Goal: Information Seeking & Learning: Learn about a topic

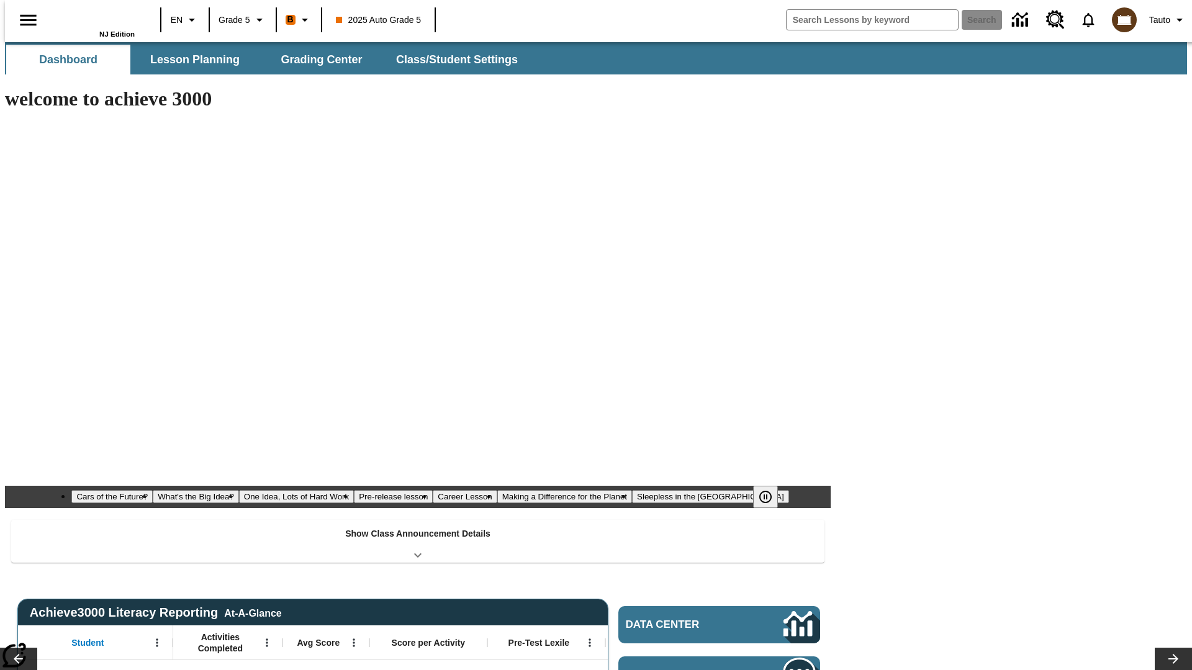
type input "-1"
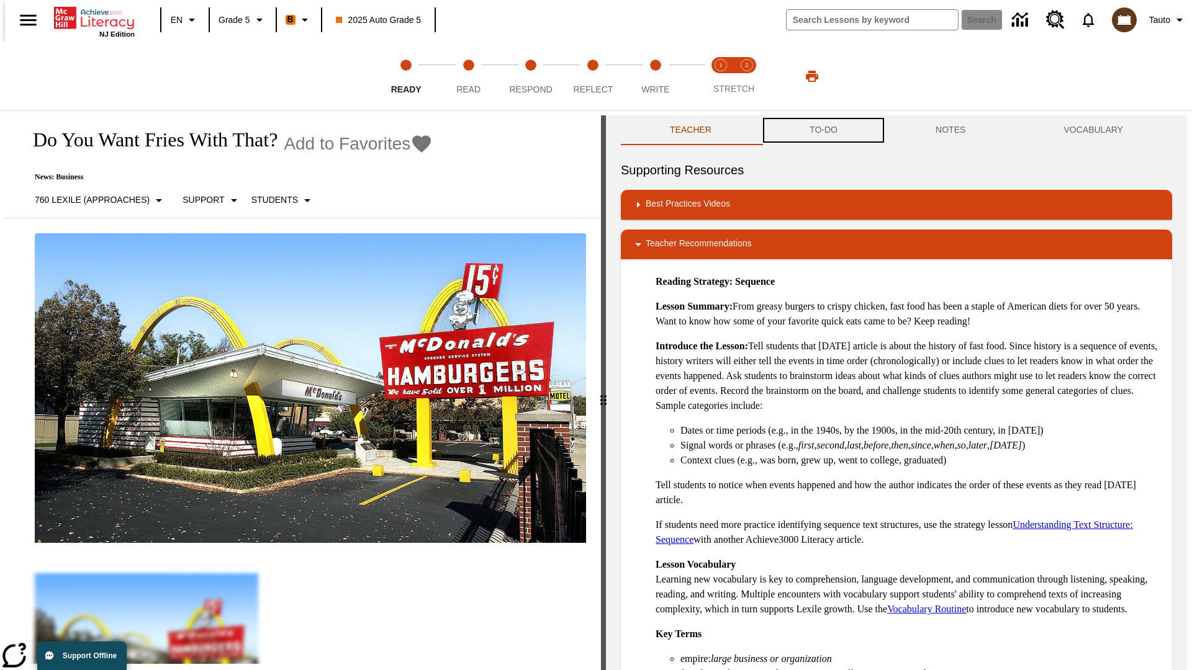
click at [823, 130] on button "TO-DO" at bounding box center [824, 130] width 126 height 30
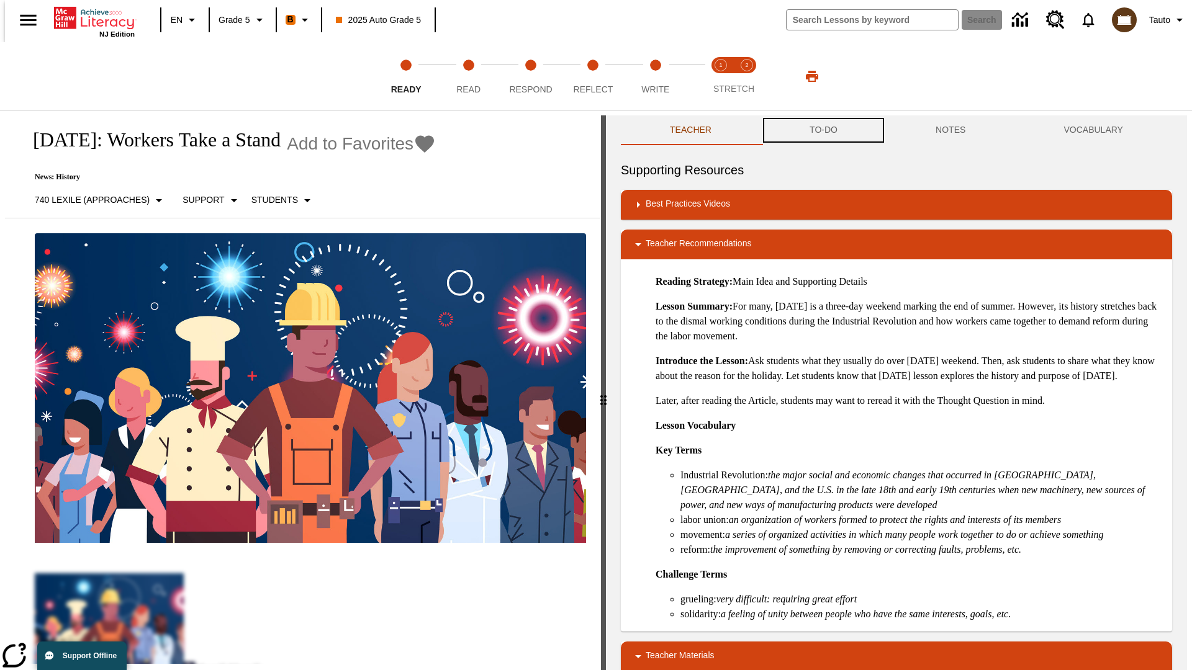
click at [823, 130] on button "TO-DO" at bounding box center [824, 130] width 126 height 30
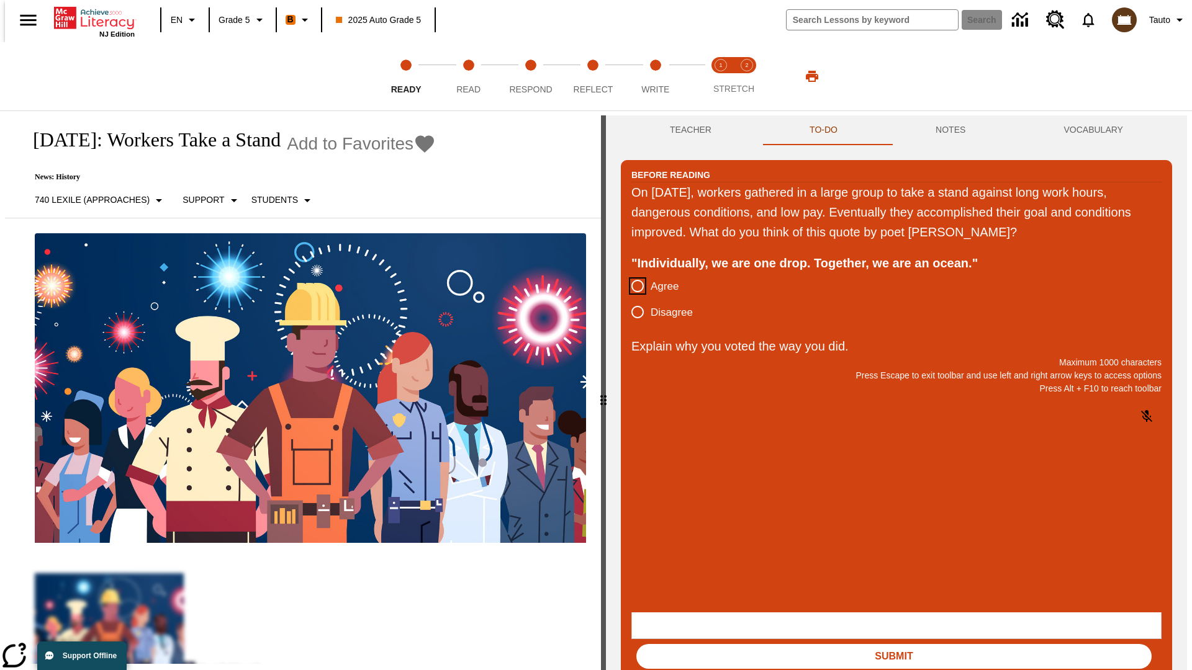
click at [633, 287] on input "Agree" at bounding box center [638, 286] width 26 height 26
radio input "true"
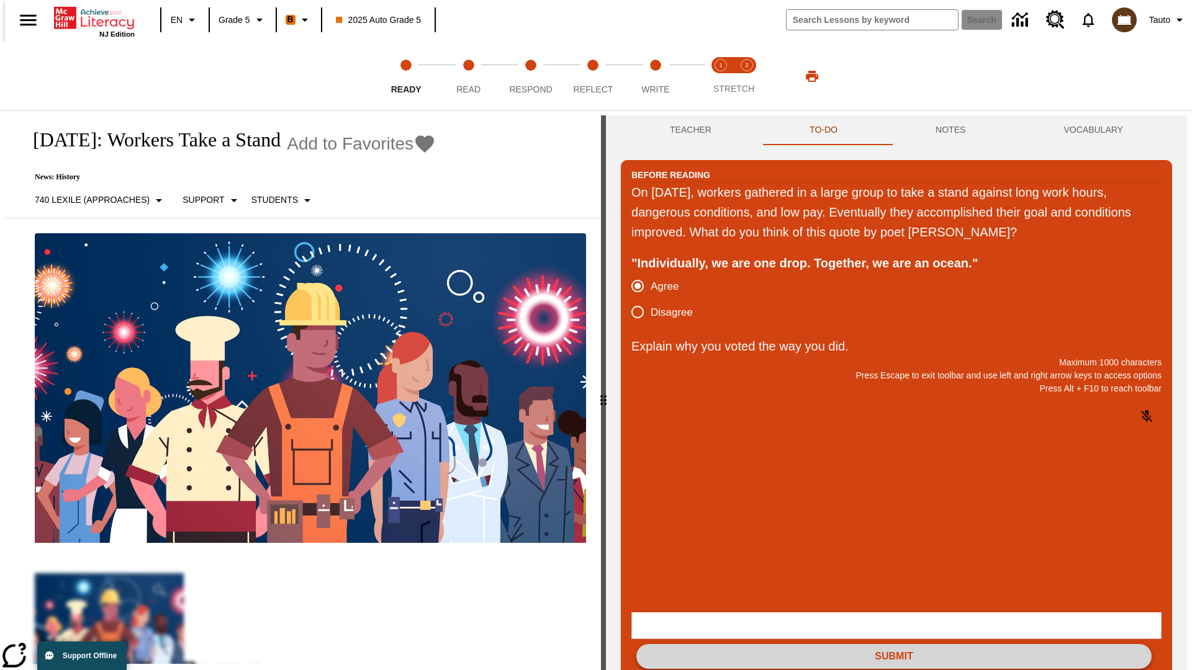
click at [894, 644] on button "Submit" at bounding box center [893, 656] width 515 height 25
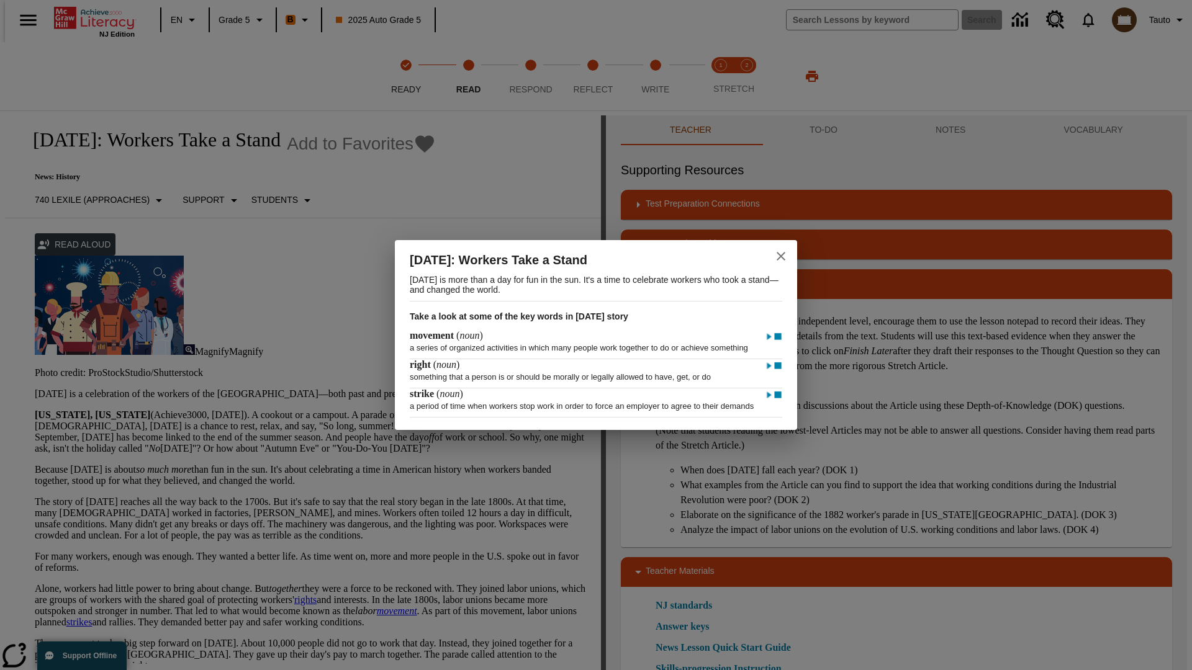
click at [781, 252] on icon "close" at bounding box center [781, 256] width 9 height 9
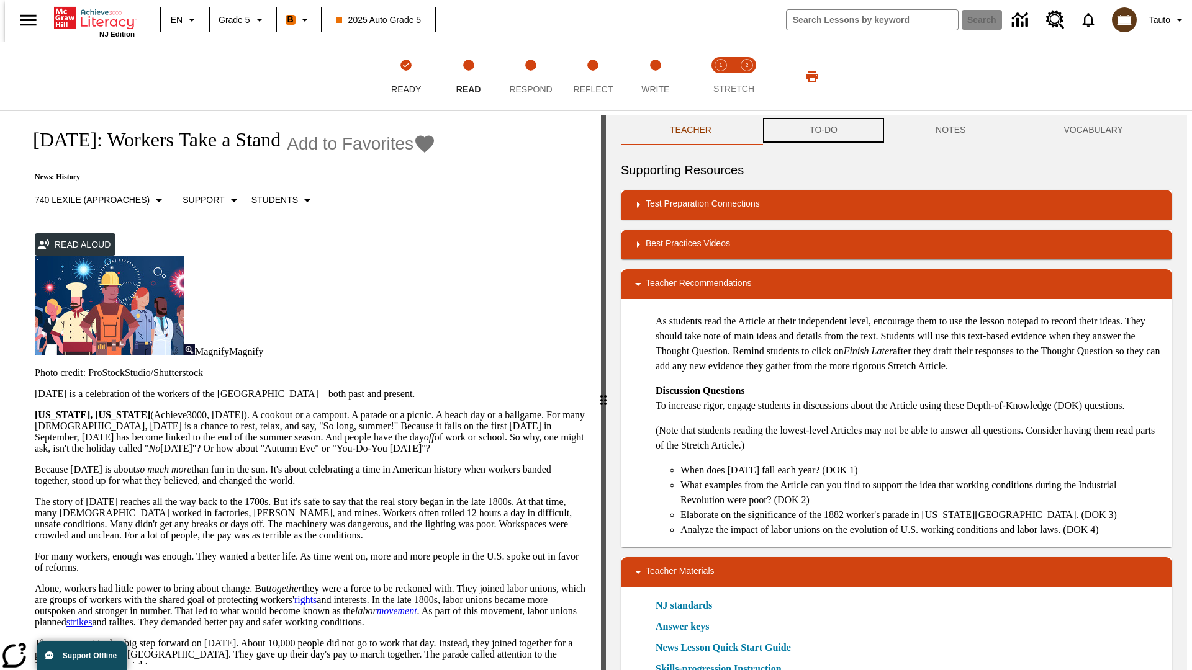
scroll to position [1, 0]
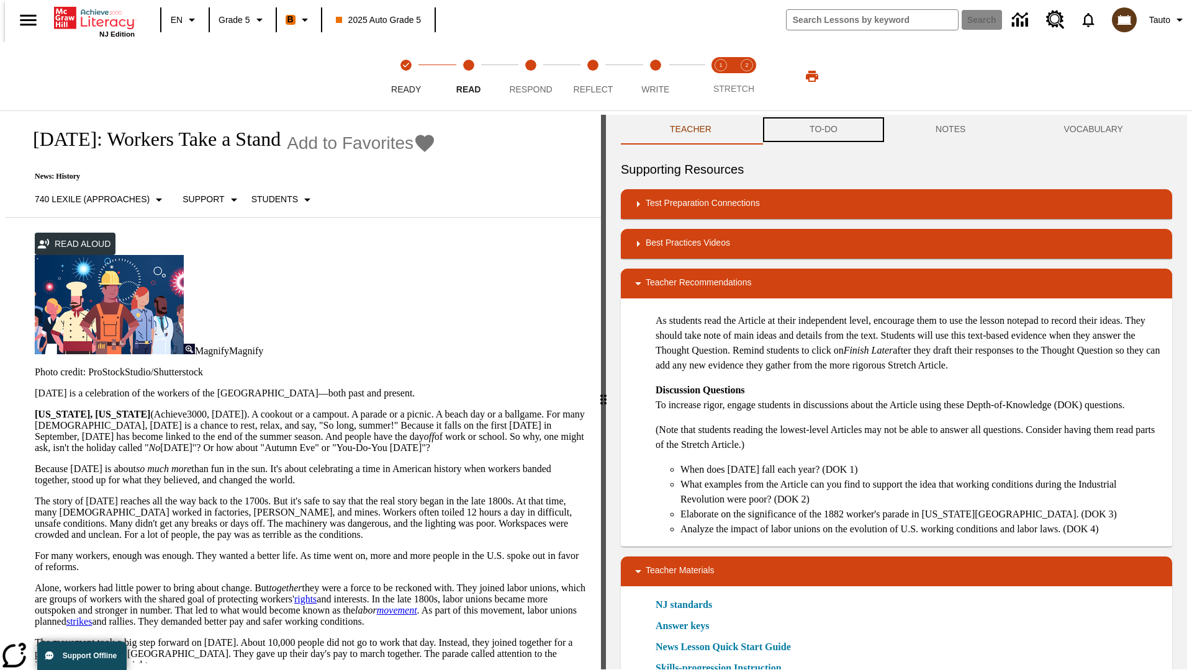
click at [823, 130] on button "TO-DO" at bounding box center [824, 130] width 126 height 30
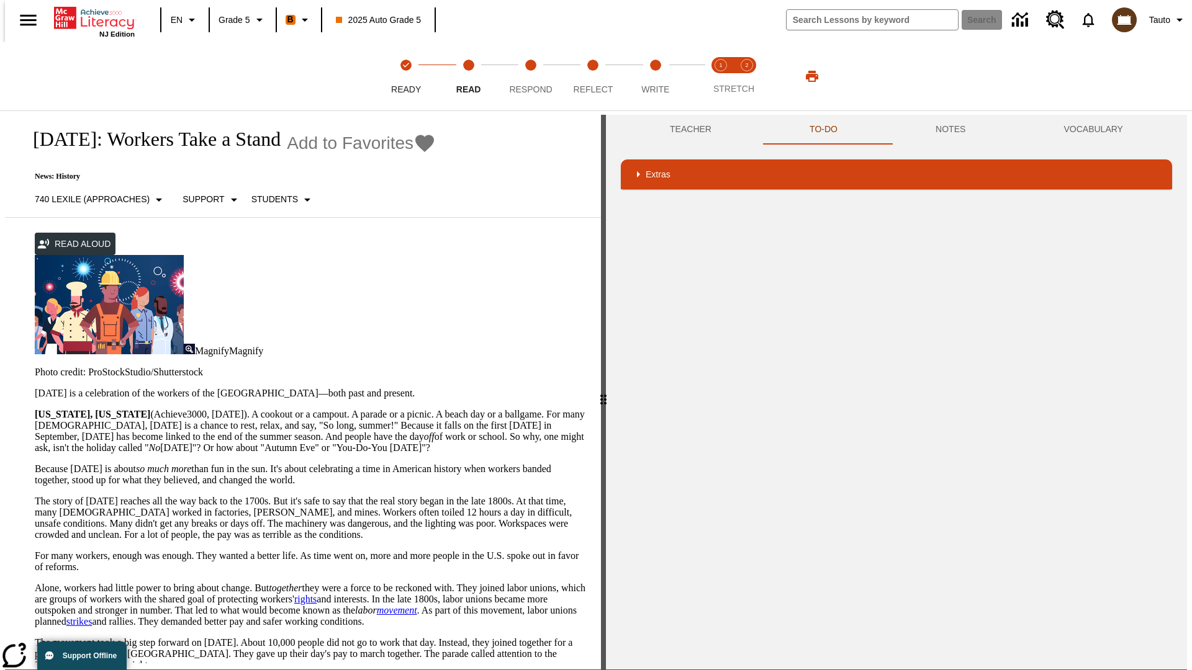
scroll to position [512, 0]
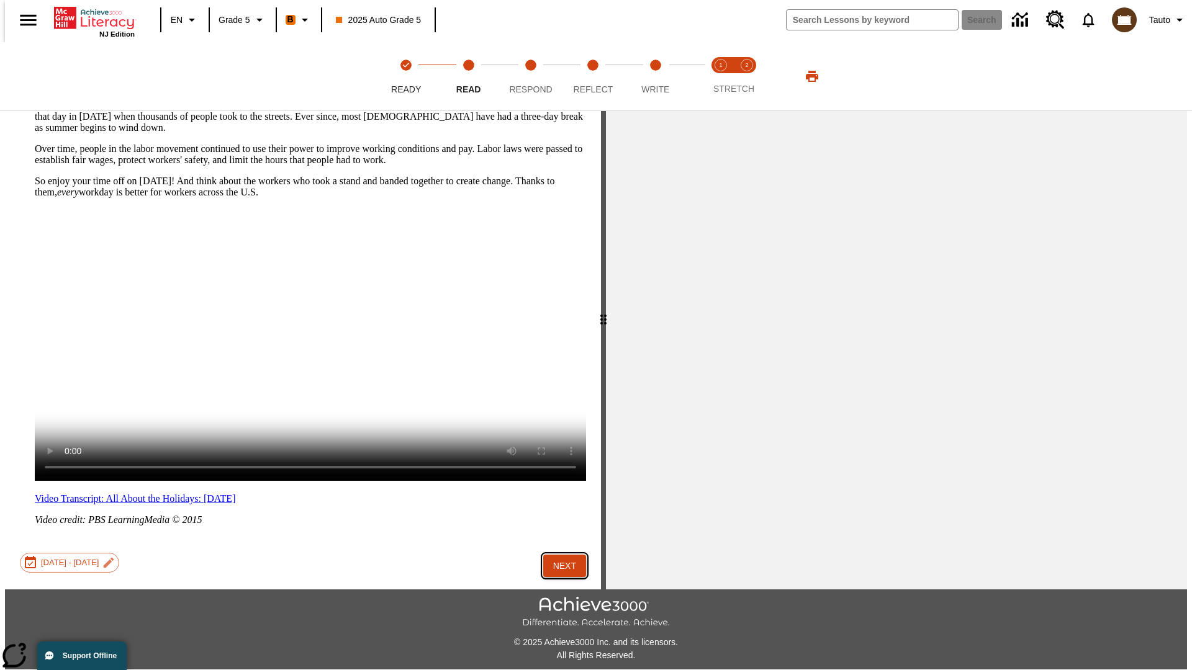
click at [560, 555] on button "Next" at bounding box center [564, 566] width 43 height 23
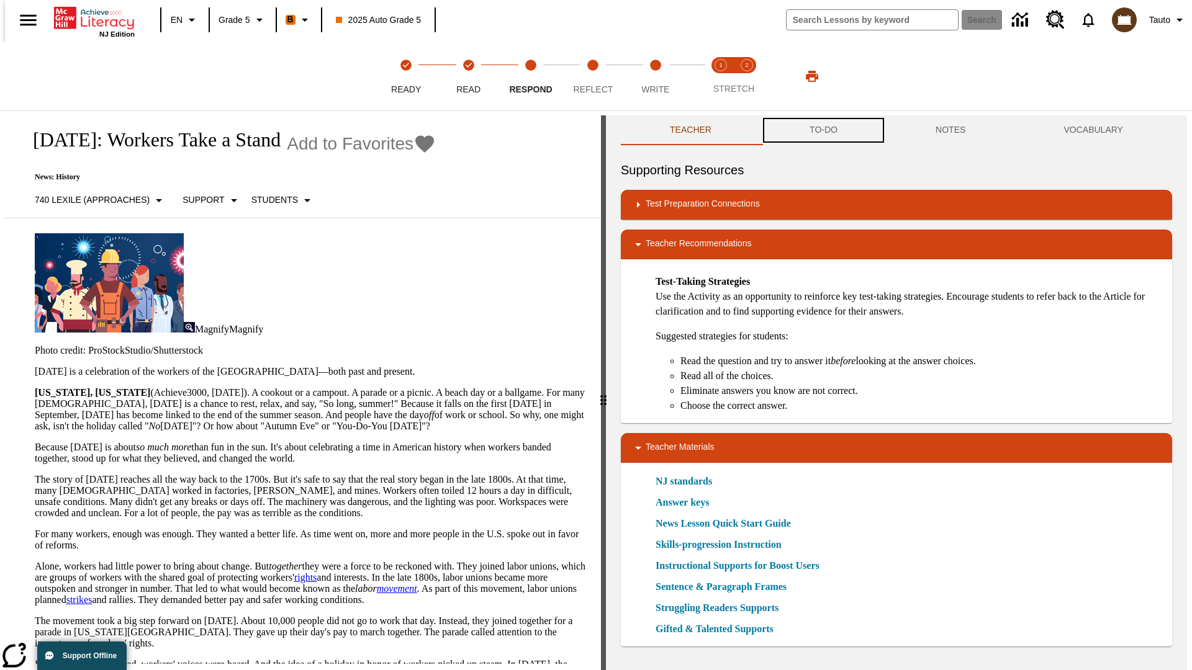
scroll to position [1, 0]
click at [823, 130] on button "TO-DO" at bounding box center [824, 130] width 126 height 30
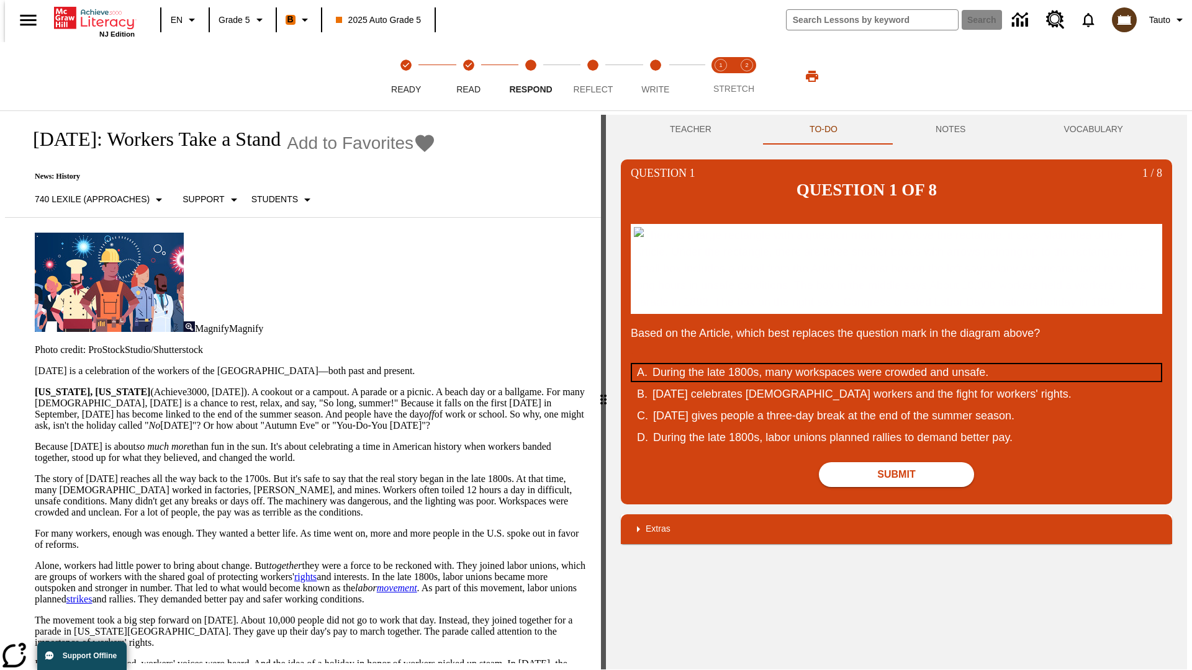
click at [896, 381] on div "During the late 1800s, many workspaces were crowded and unsafe." at bounding box center [888, 372] width 472 height 17
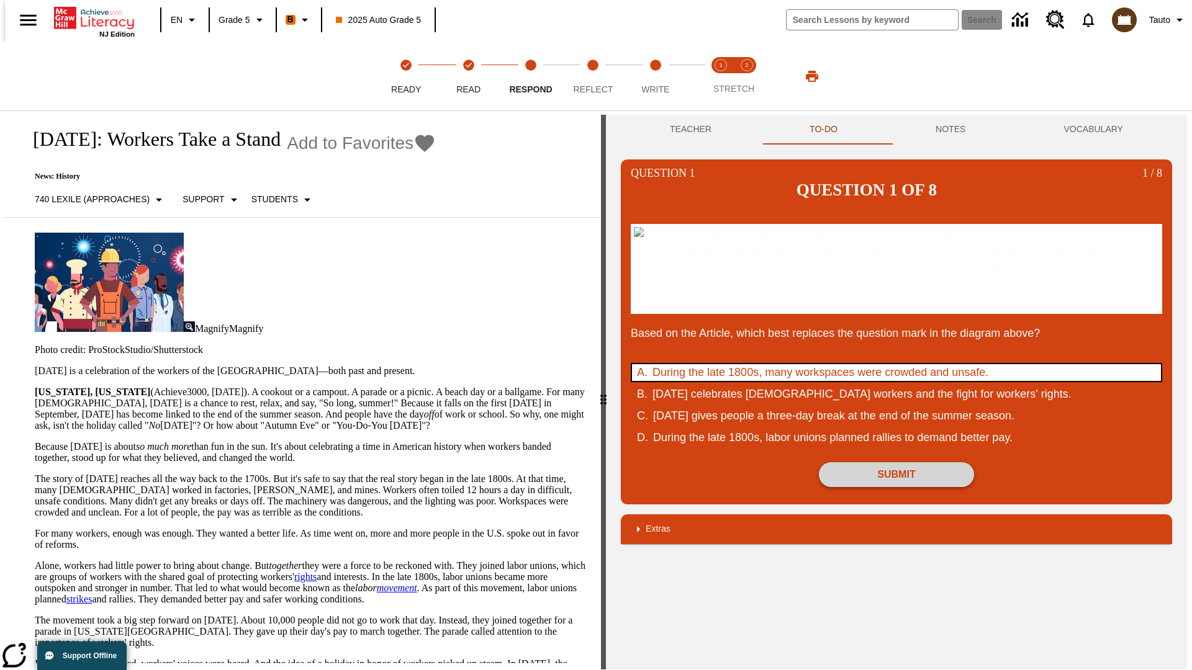
click at [896, 487] on button "Submit" at bounding box center [896, 475] width 155 height 25
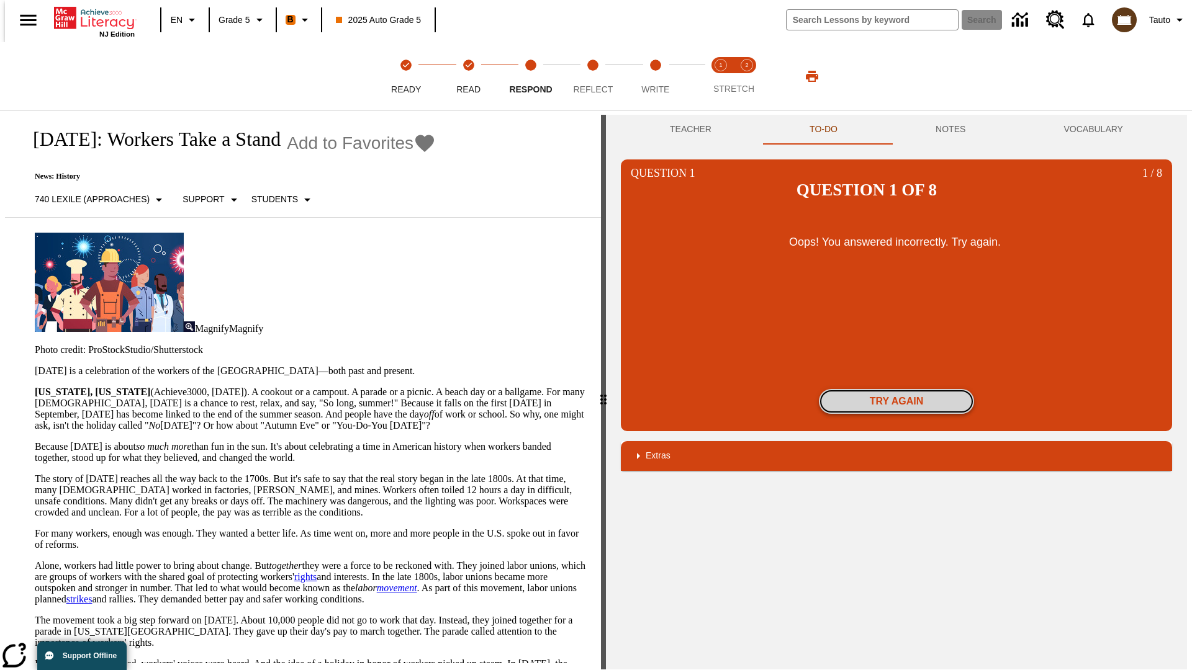
click at [896, 389] on button "Try again" at bounding box center [896, 401] width 155 height 25
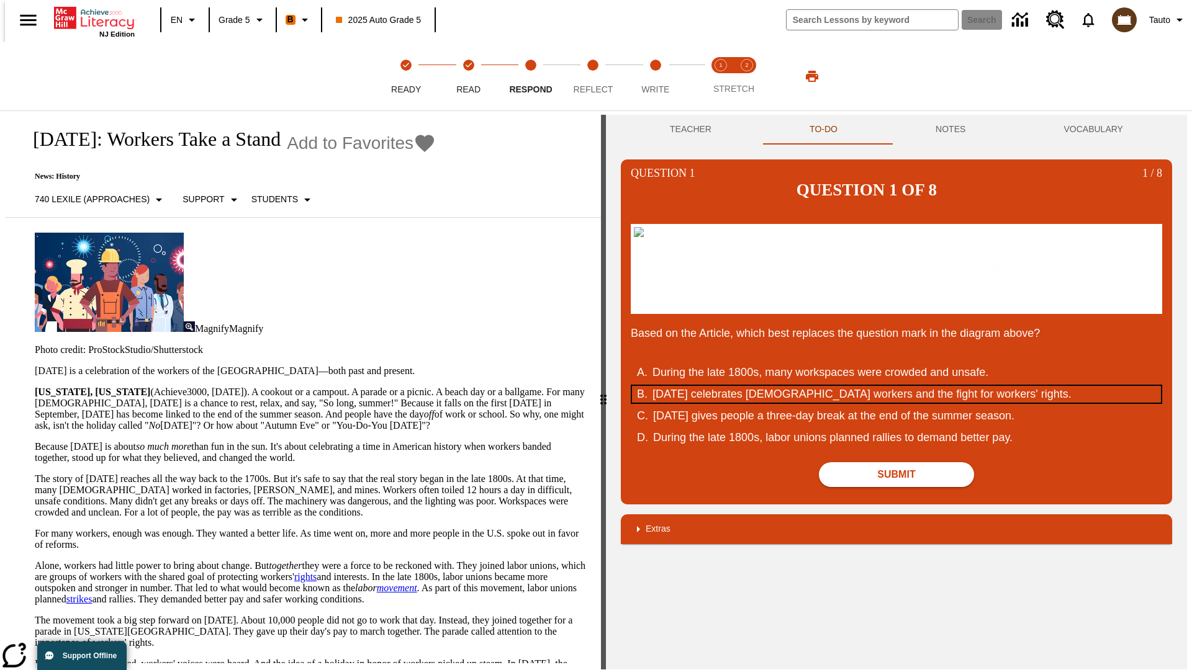
click at [896, 403] on div "Labor Day celebrates U.S. workers and the fight for workers' rights." at bounding box center [888, 394] width 472 height 17
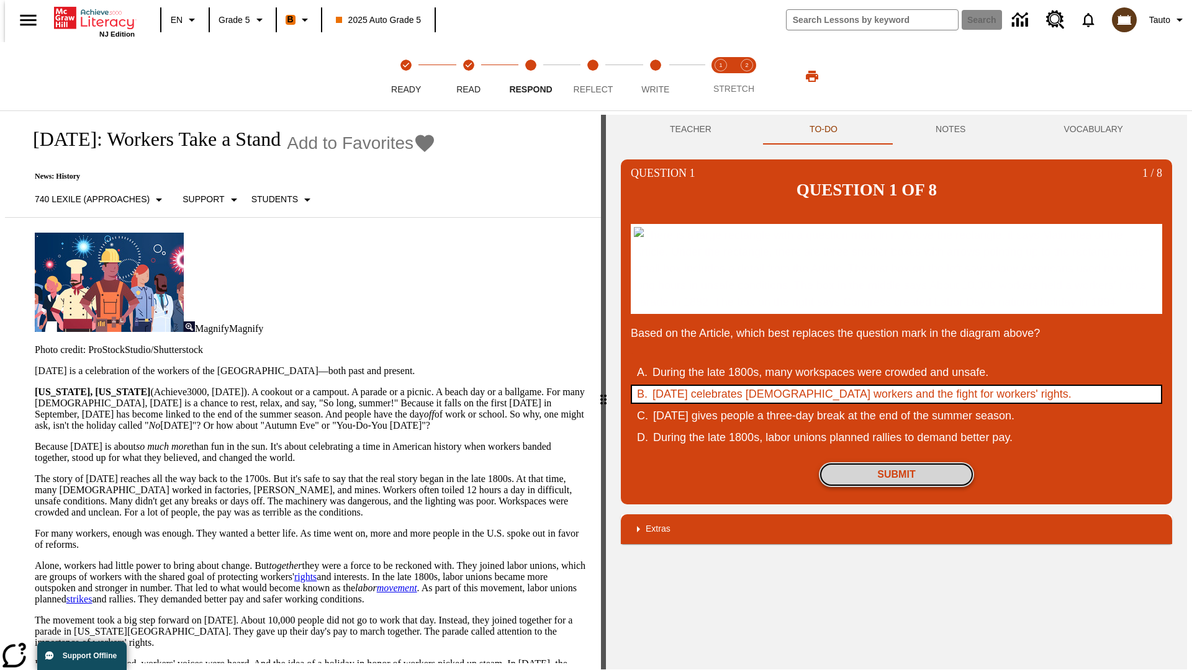
click at [896, 487] on button "Submit" at bounding box center [896, 475] width 155 height 25
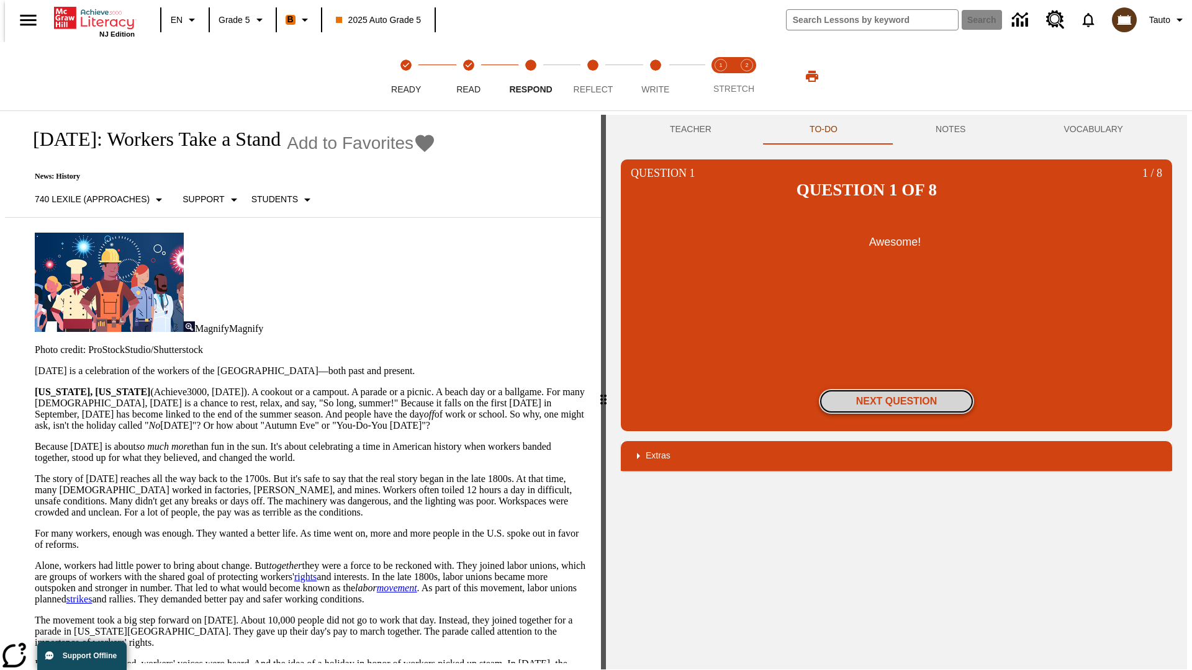
click at [896, 389] on button "Next Question" at bounding box center [896, 401] width 155 height 25
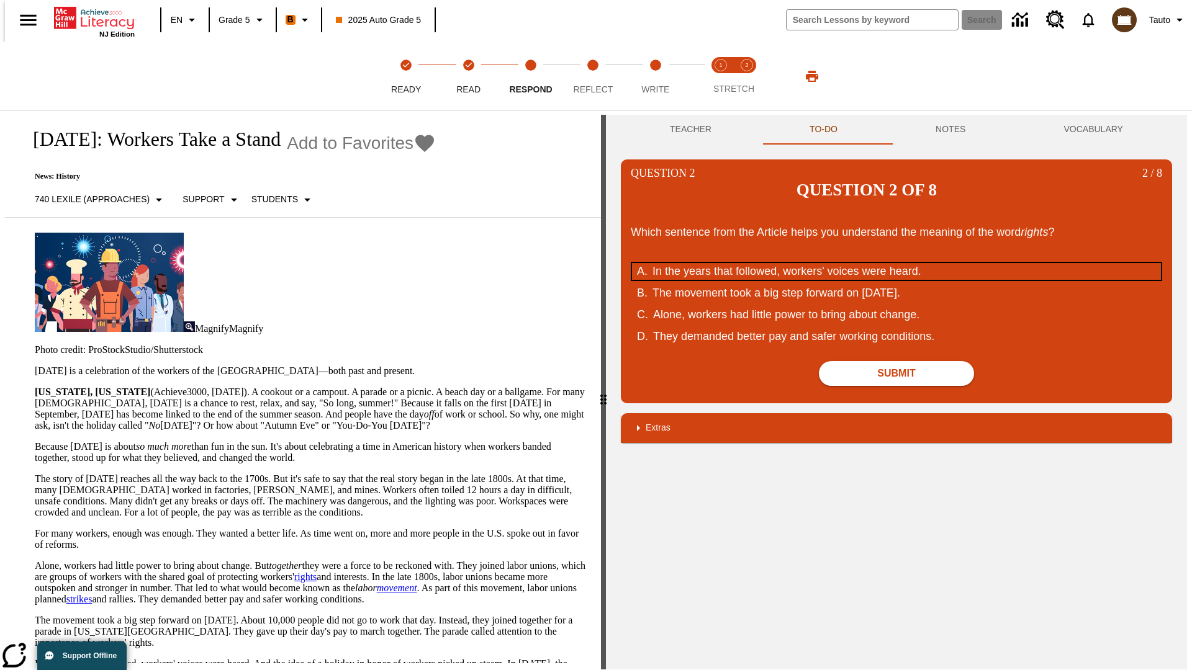
click at [896, 263] on div "In the years that followed, workers' voices were heard." at bounding box center [888, 271] width 472 height 17
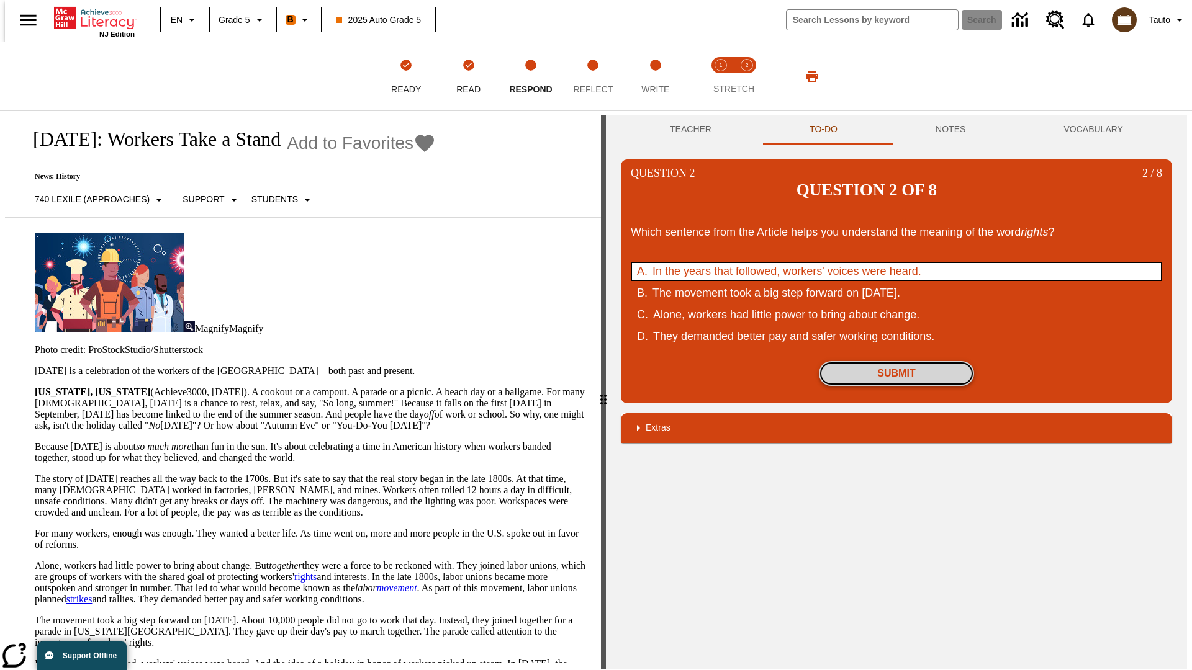
click at [896, 361] on button "Submit" at bounding box center [896, 373] width 155 height 25
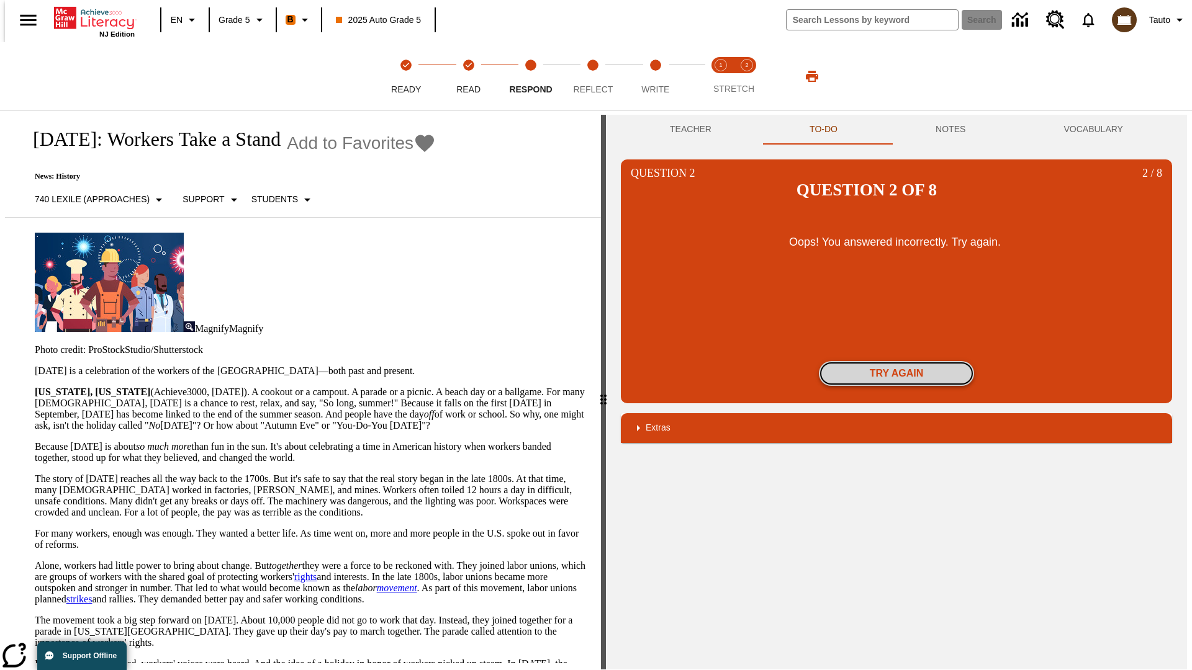
click at [896, 361] on button "Try again" at bounding box center [896, 373] width 155 height 25
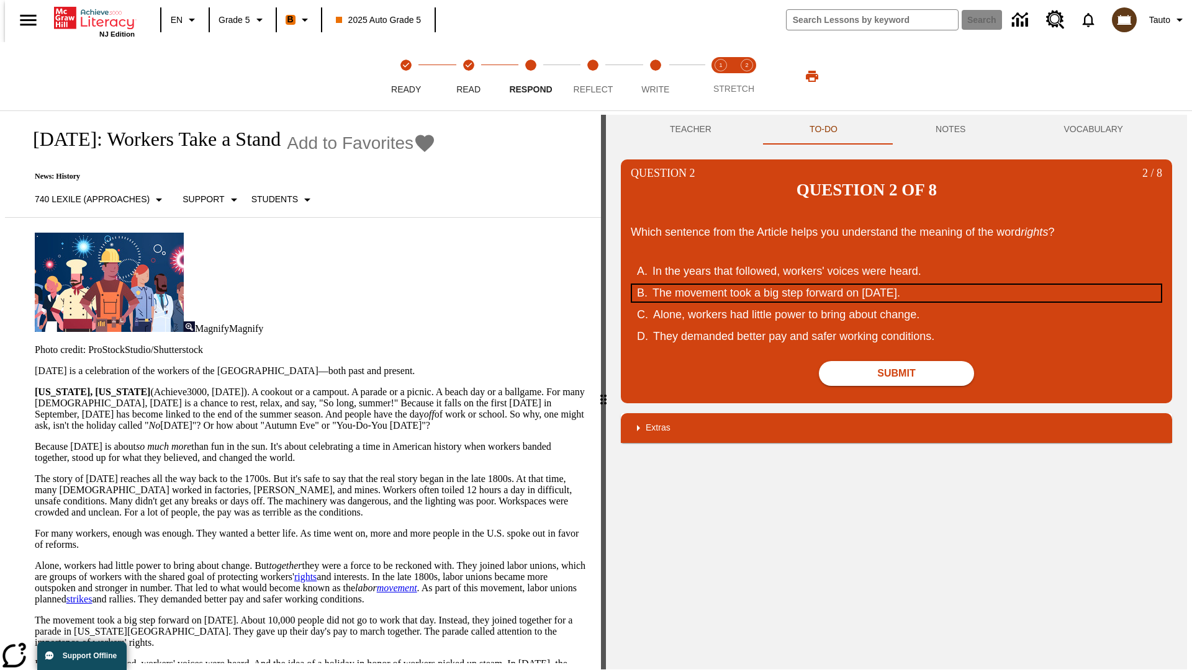
click at [896, 285] on div "The movement took a big step forward on September 5, 1882." at bounding box center [888, 293] width 472 height 17
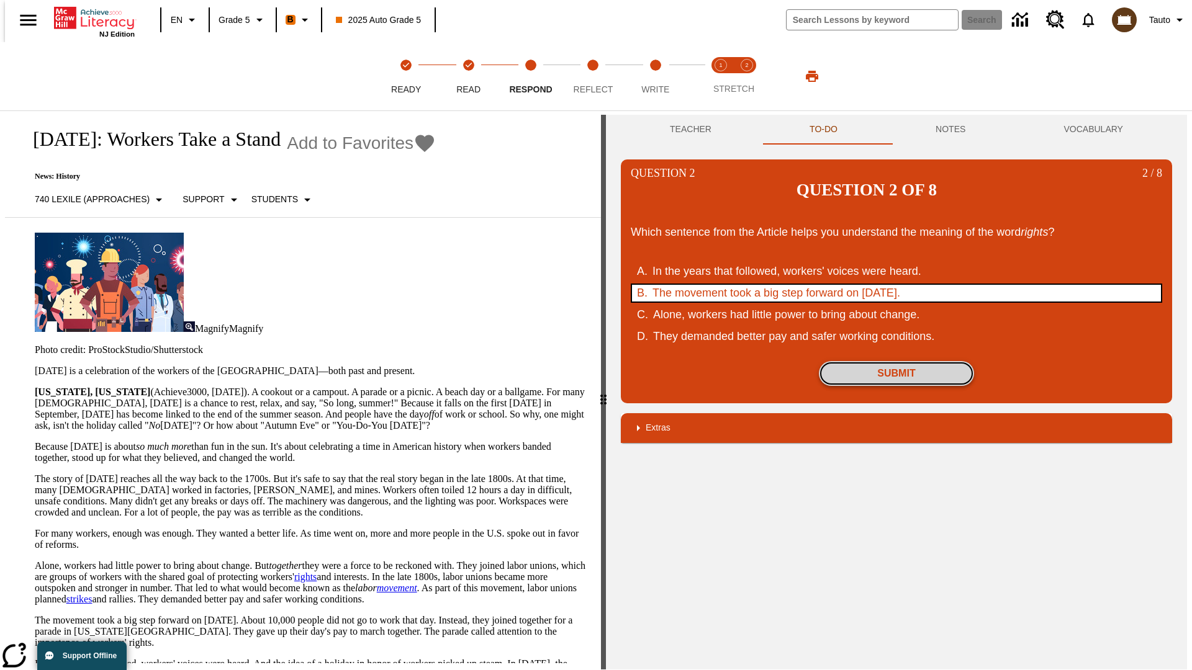
click at [896, 361] on button "Submit" at bounding box center [896, 373] width 155 height 25
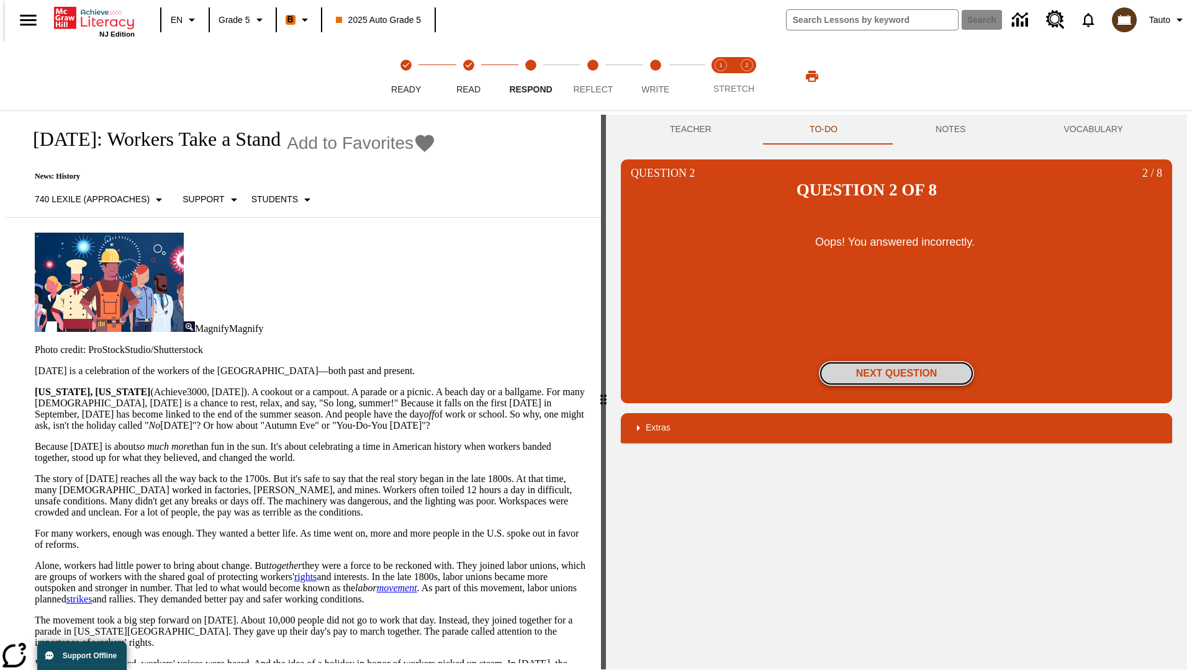
click at [896, 361] on button "Next Question" at bounding box center [896, 373] width 155 height 25
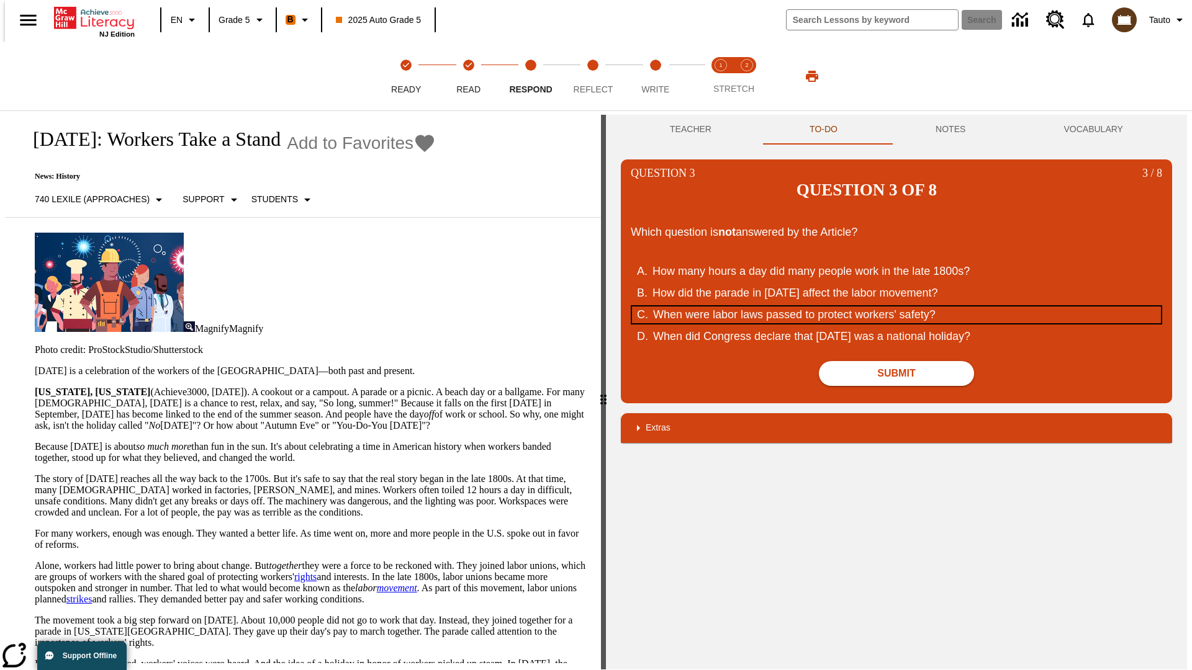
click at [896, 307] on div "When were labor laws passed to protect workers' safety?" at bounding box center [889, 315] width 472 height 17
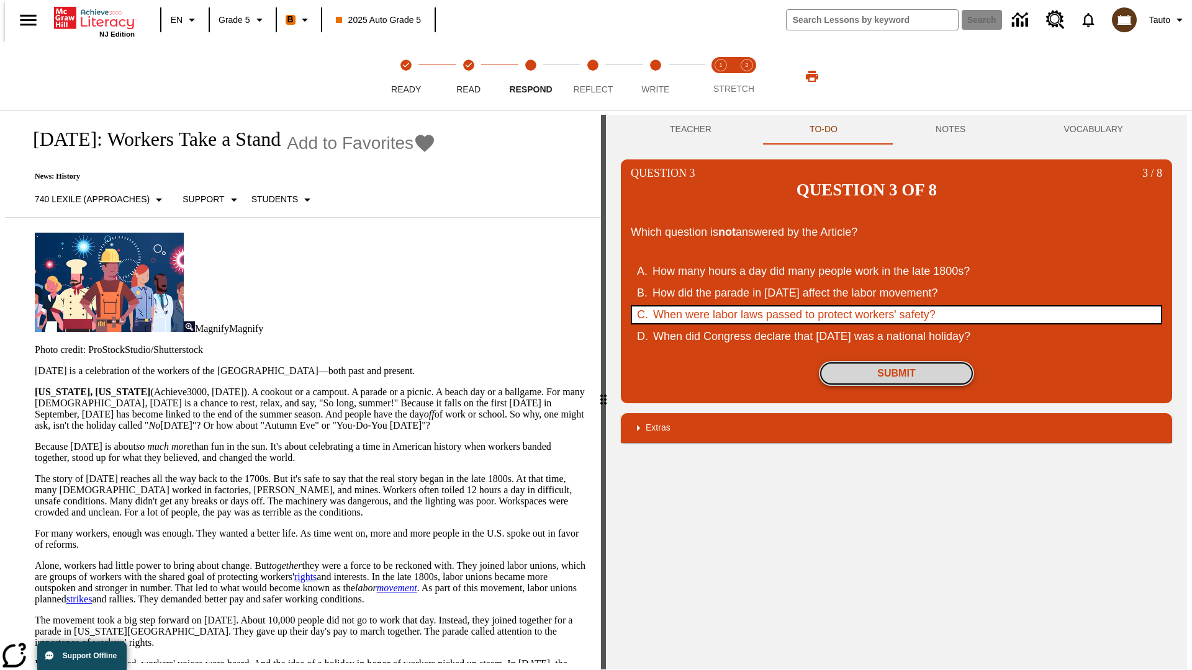
click at [896, 361] on button "Submit" at bounding box center [896, 373] width 155 height 25
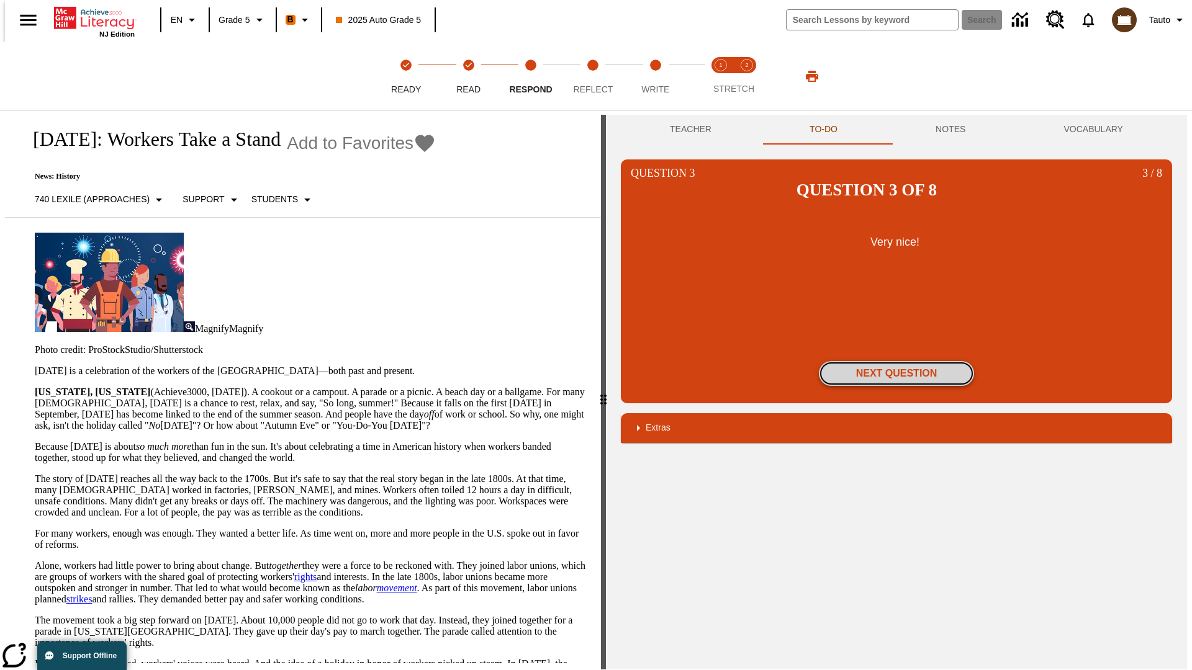
click at [896, 361] on button "Next Question" at bounding box center [896, 373] width 155 height 25
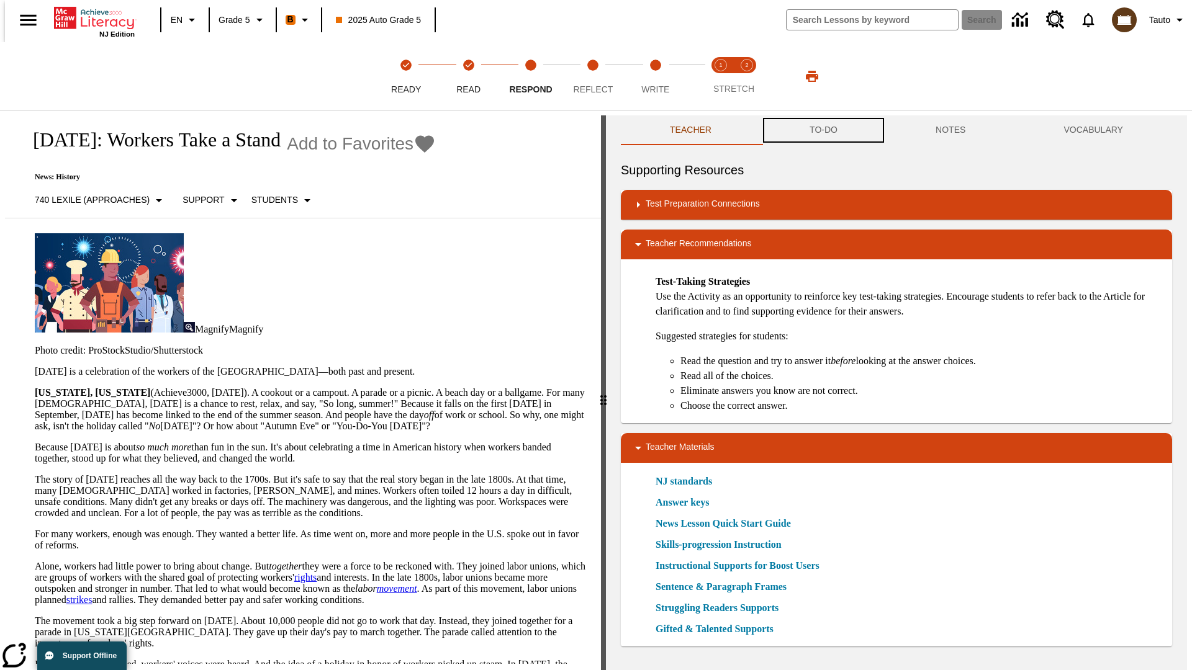
click at [823, 130] on button "TO-DO" at bounding box center [824, 130] width 126 height 30
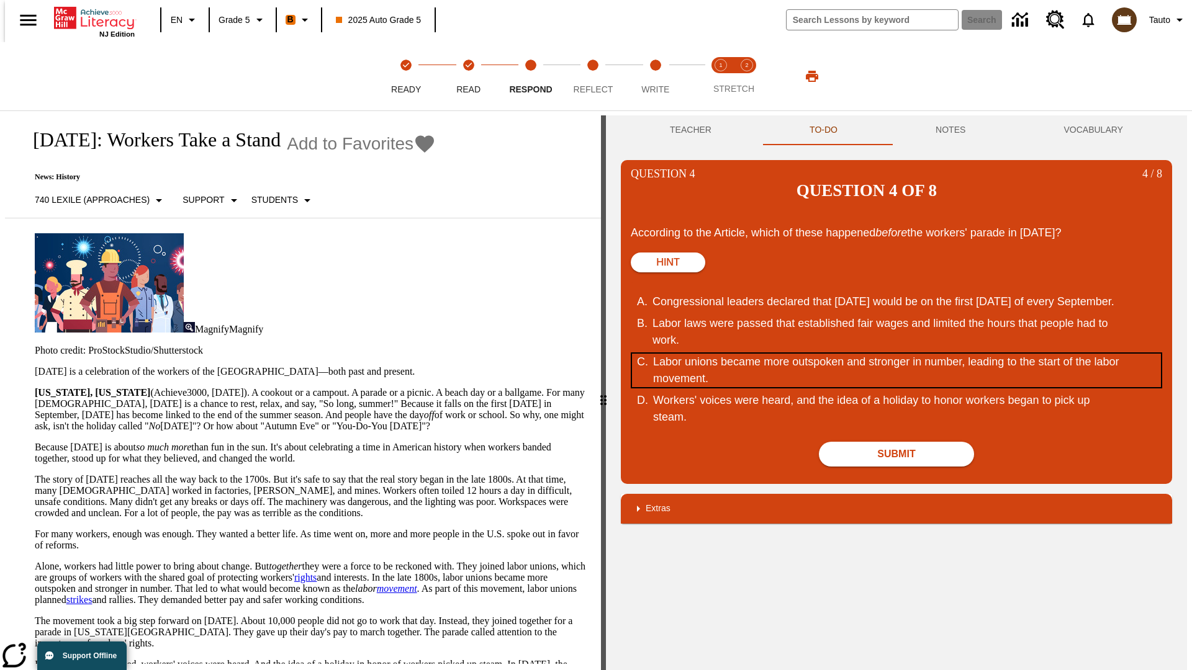
click at [896, 354] on div "Labor unions became more outspoken and stronger in number, leading to the start…" at bounding box center [889, 371] width 472 height 34
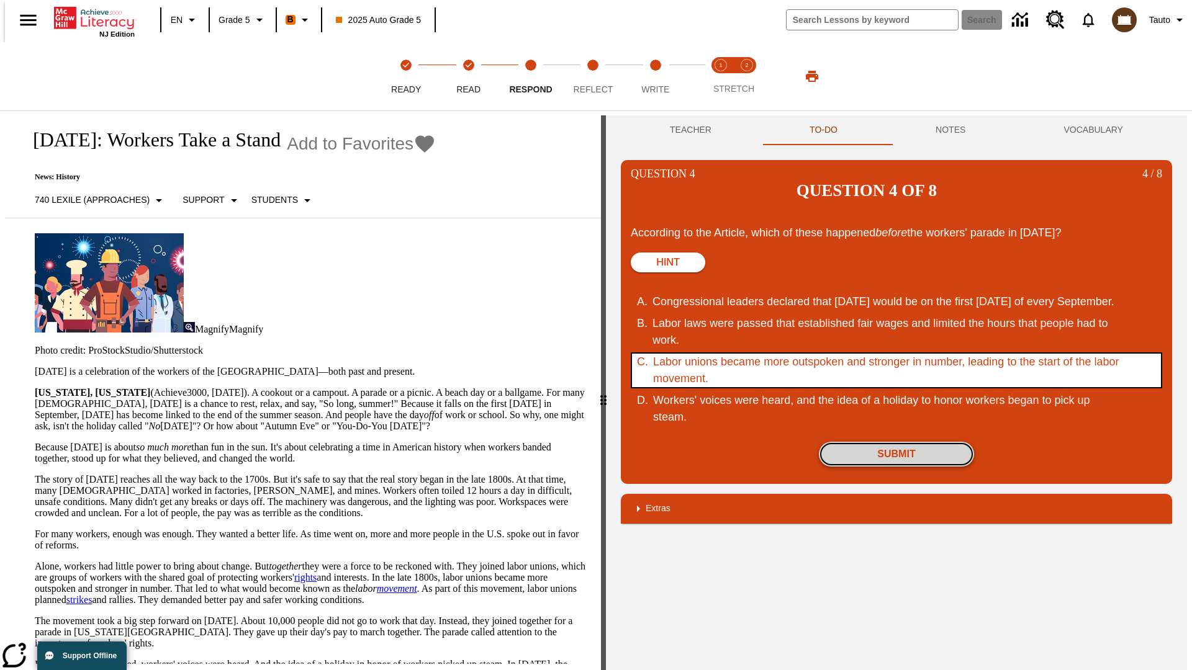
click at [896, 442] on button "Submit" at bounding box center [896, 454] width 155 height 25
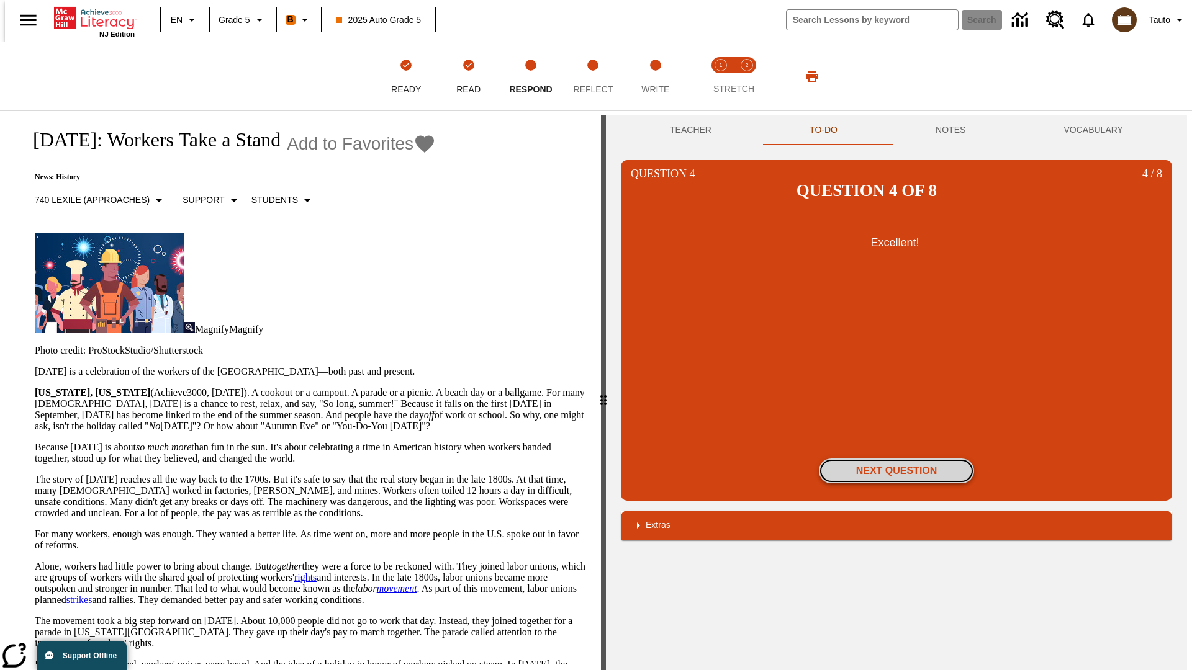
click at [896, 459] on button "Next Question" at bounding box center [896, 471] width 155 height 25
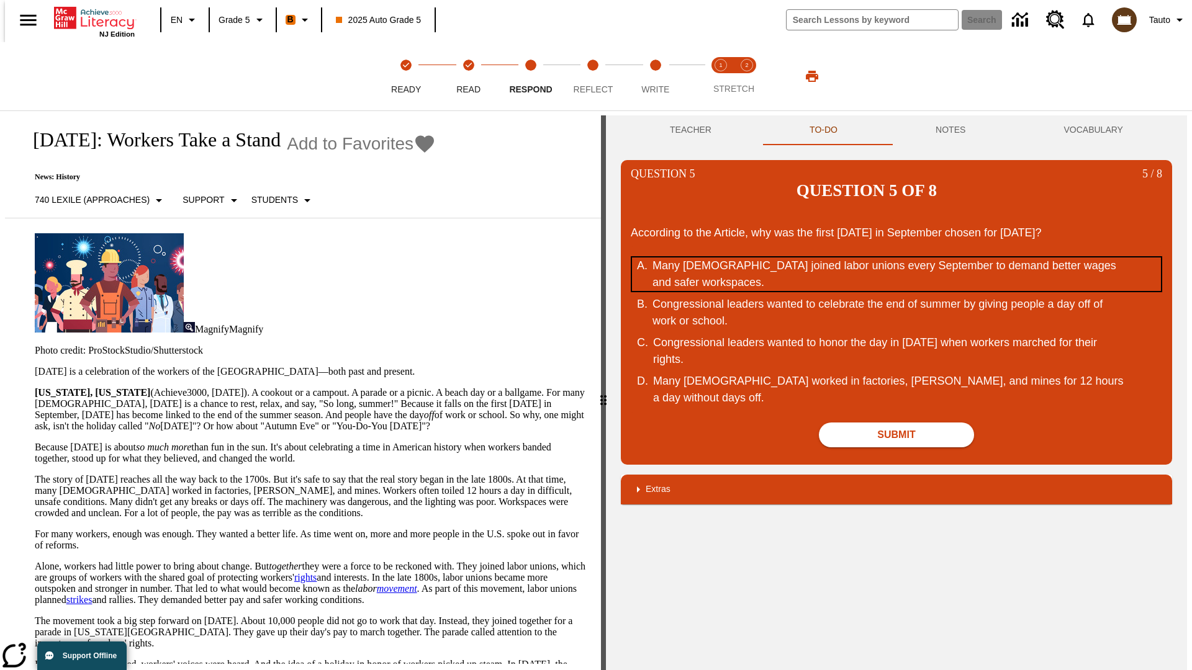
click at [896, 258] on div "Many Americans joined labor unions every September to demand better wages and s…" at bounding box center [888, 275] width 472 height 34
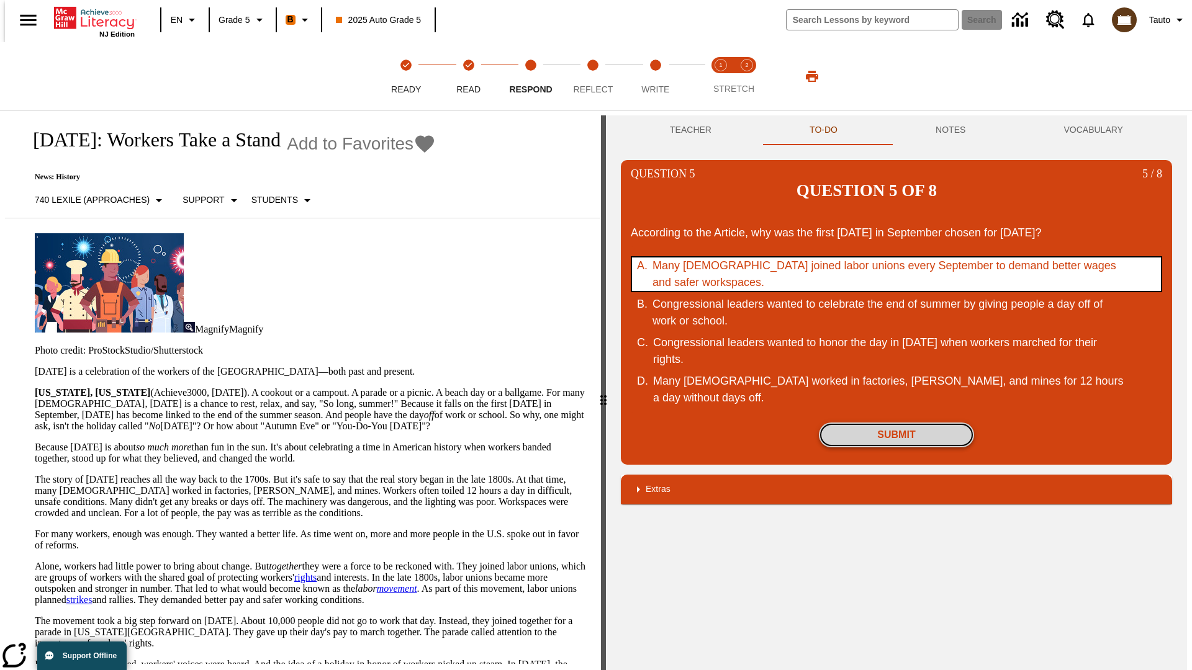
click at [896, 423] on button "Submit" at bounding box center [896, 435] width 155 height 25
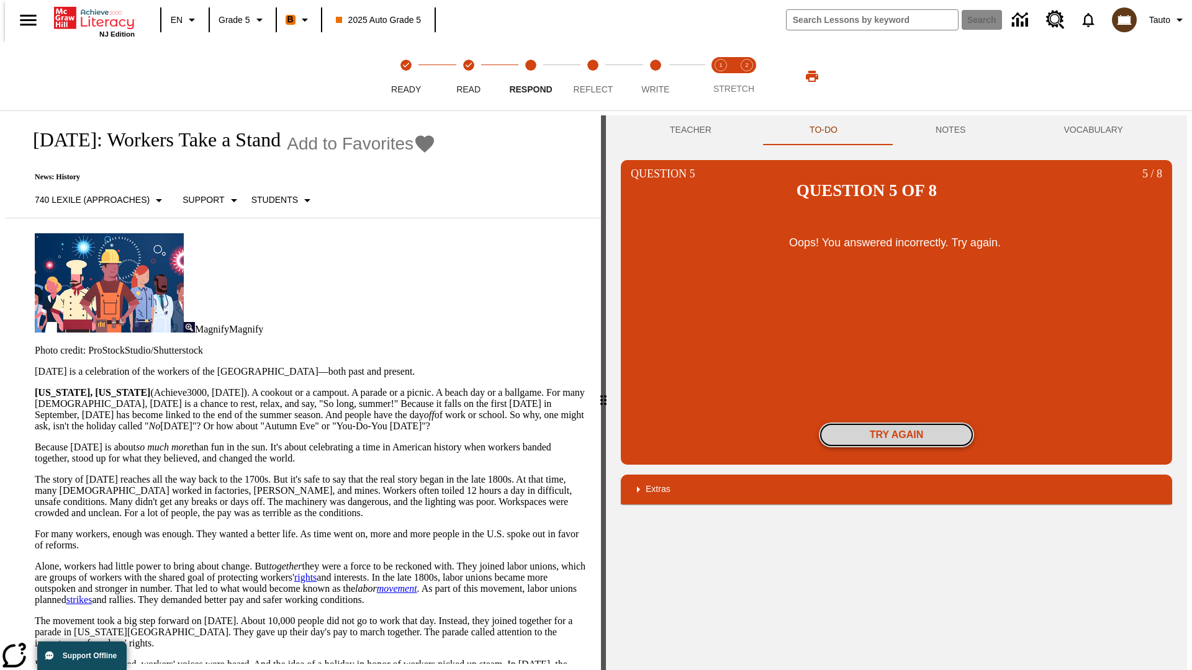
click at [896, 423] on button "Try again" at bounding box center [896, 435] width 155 height 25
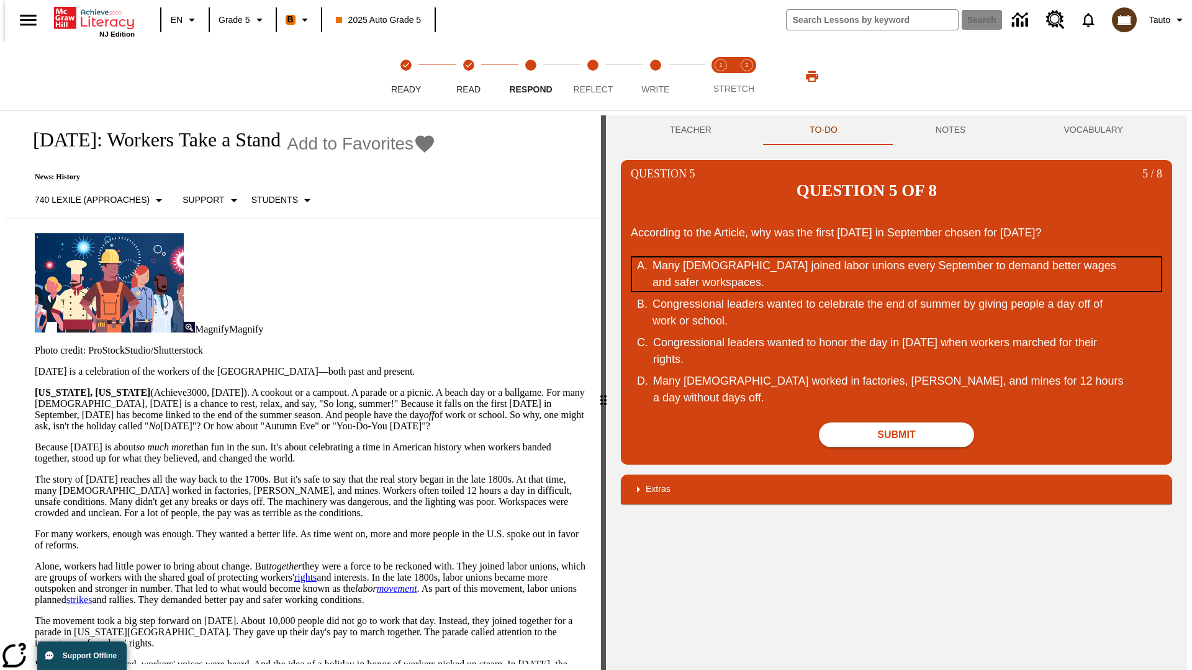
click at [896, 258] on div "Many Americans joined labor unions every September to demand better wages and s…" at bounding box center [888, 275] width 472 height 34
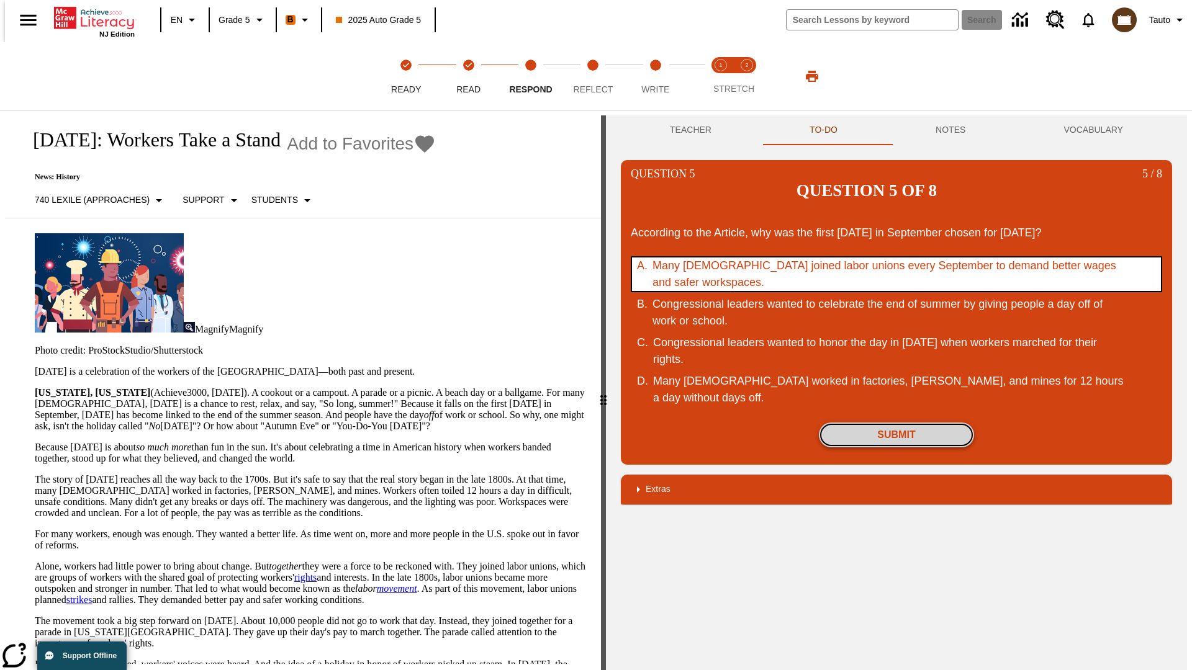
click at [896, 423] on button "Submit" at bounding box center [896, 435] width 155 height 25
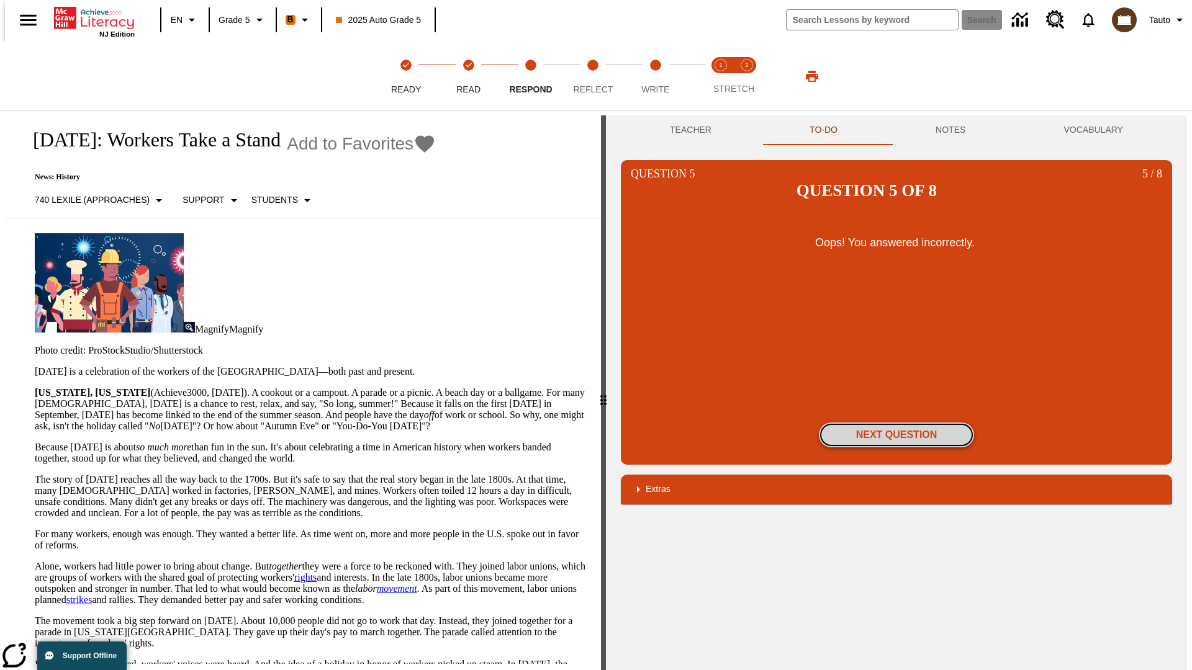
click at [896, 423] on button "Next Question" at bounding box center [896, 435] width 155 height 25
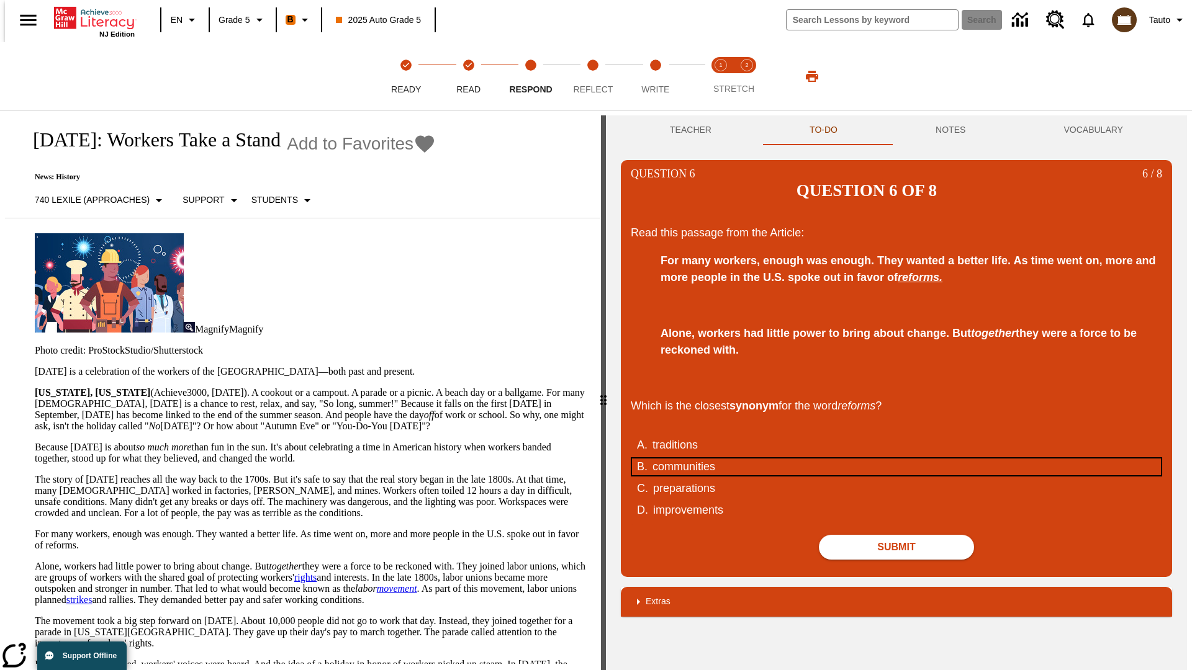
click at [896, 459] on div "communities" at bounding box center [888, 467] width 472 height 17
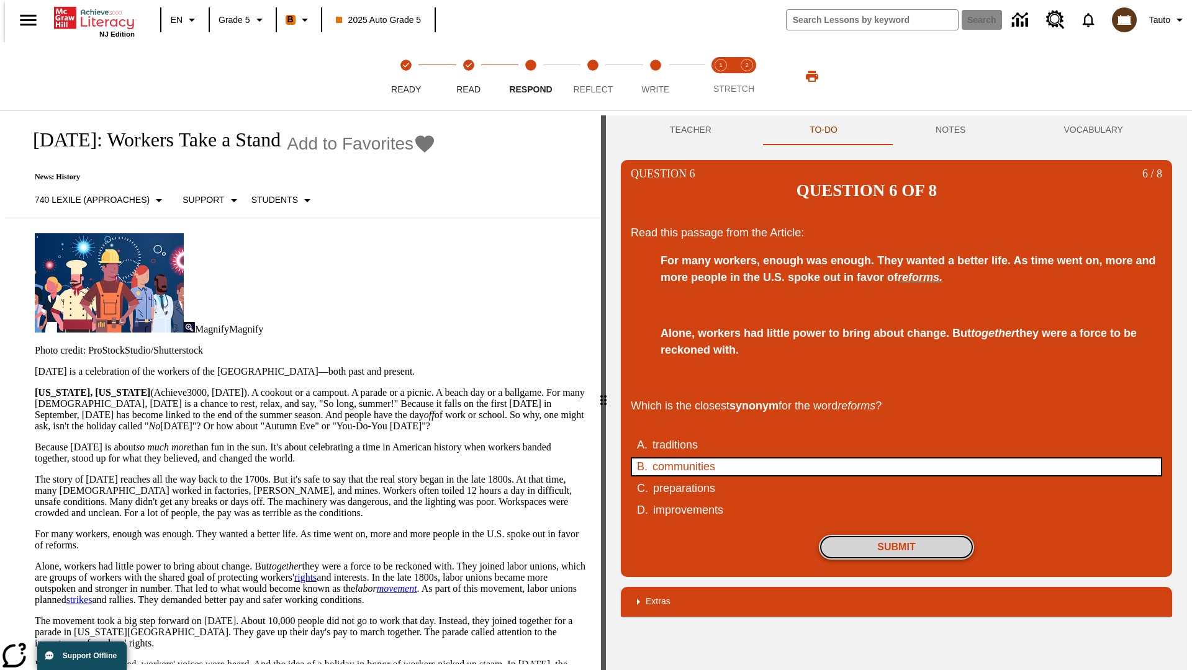
click at [896, 535] on button "Submit" at bounding box center [896, 547] width 155 height 25
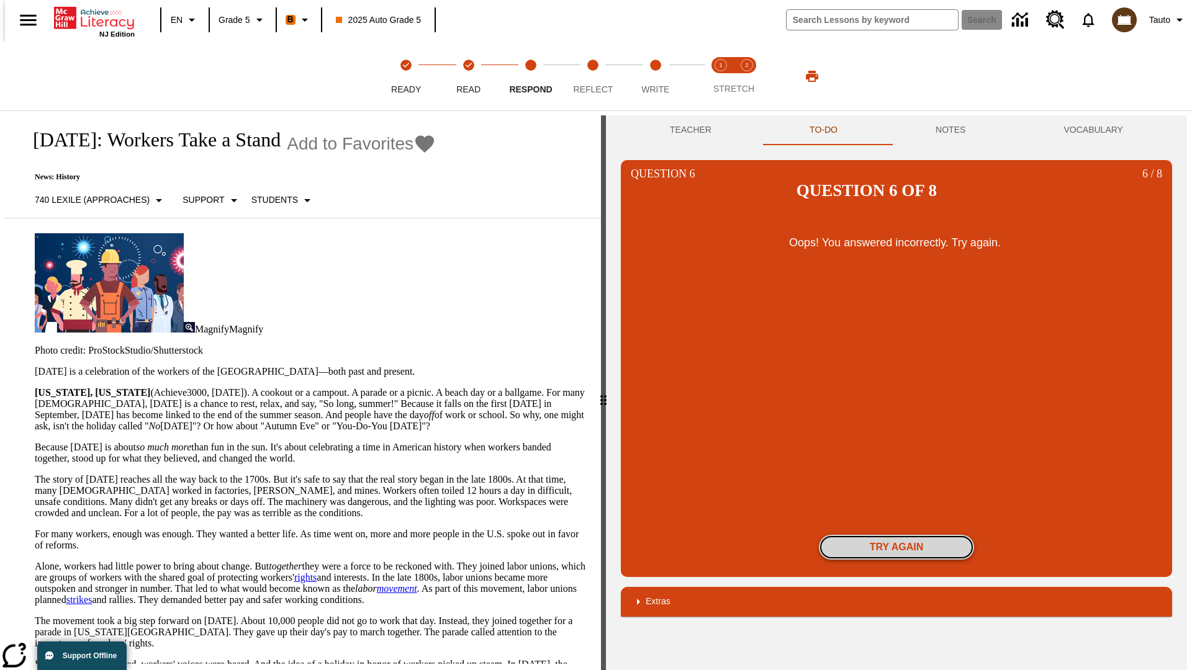
click at [896, 535] on button "Try again" at bounding box center [896, 547] width 155 height 25
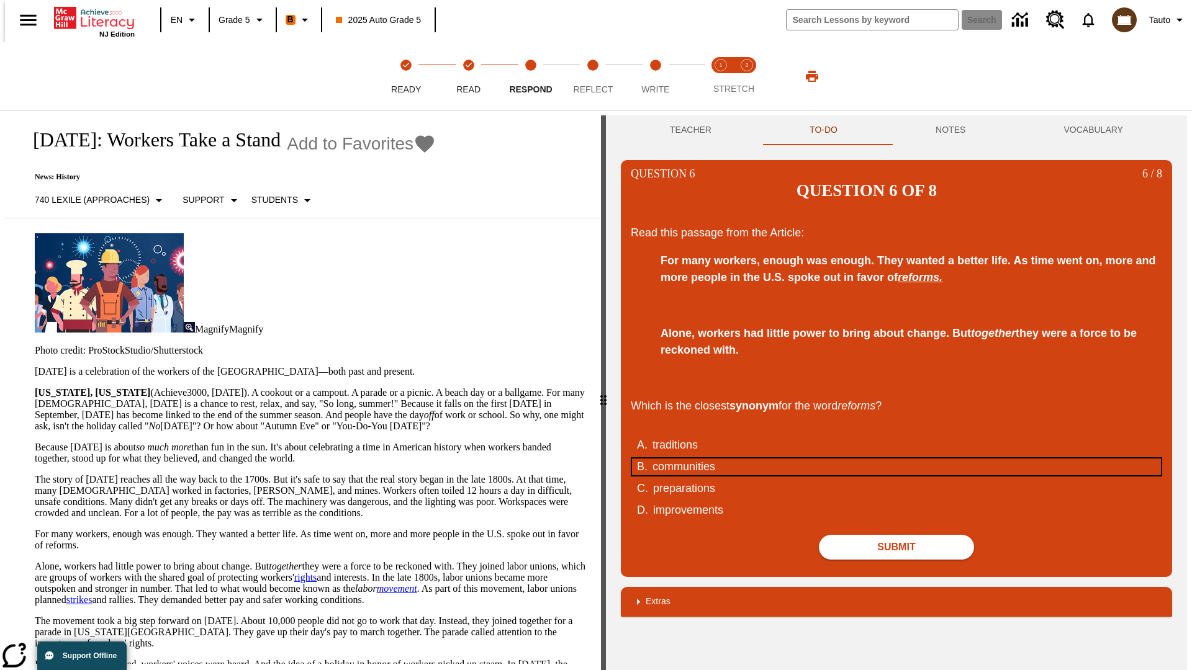
click at [896, 459] on div "communities" at bounding box center [888, 467] width 472 height 17
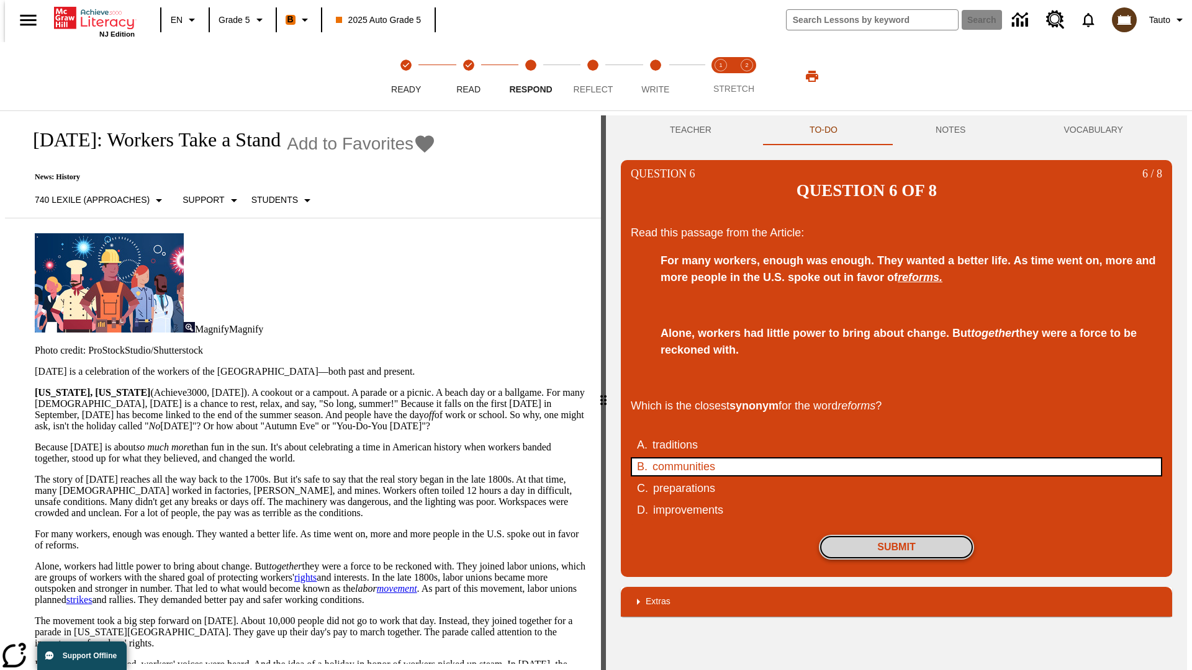
click at [896, 535] on button "Submit" at bounding box center [896, 547] width 155 height 25
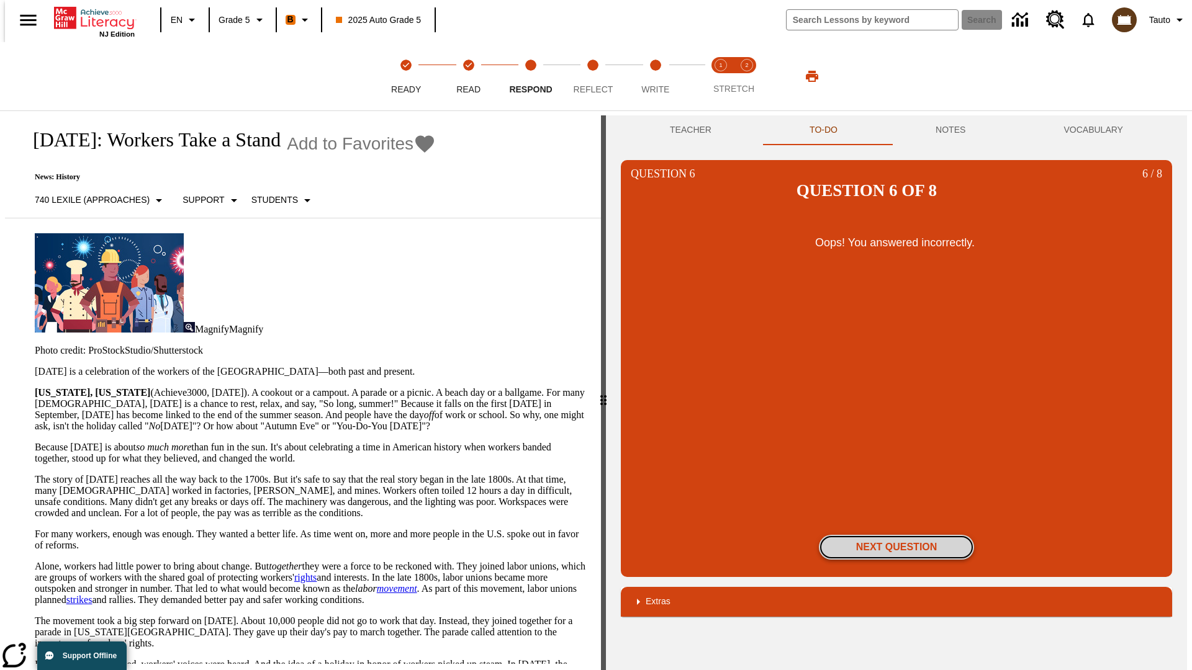
click at [896, 535] on button "Next Question" at bounding box center [896, 547] width 155 height 25
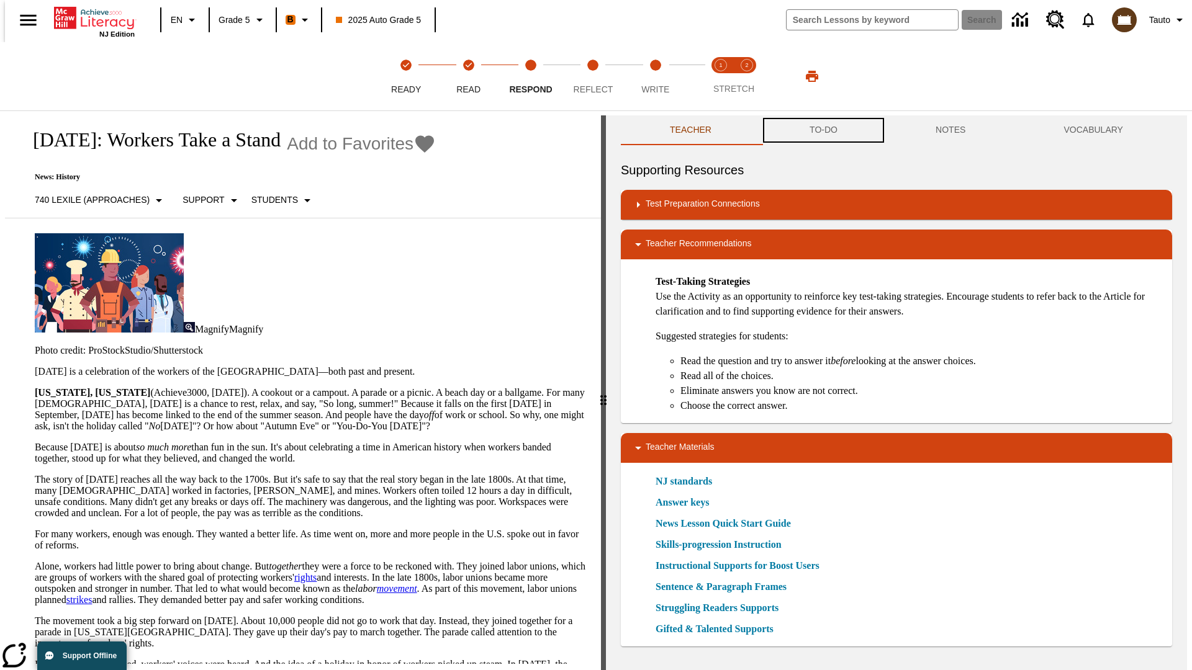
click at [823, 130] on button "TO-DO" at bounding box center [824, 130] width 126 height 30
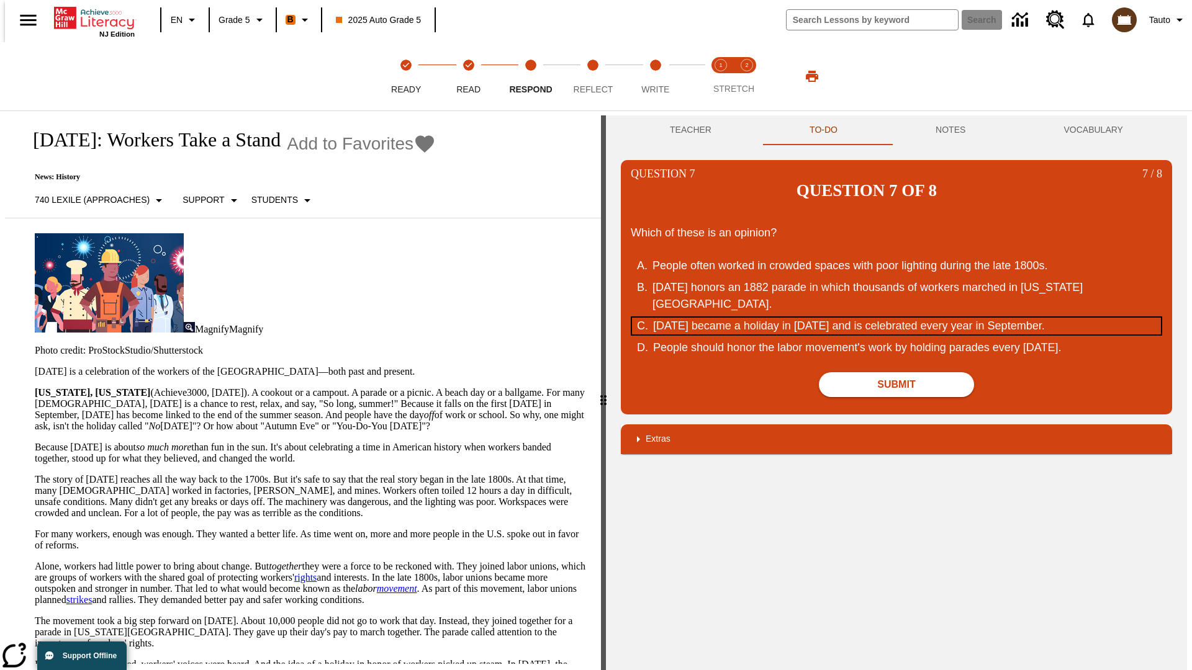
click at [896, 318] on div "[DATE] became a holiday in [DATE] and is celebrated every year in September." at bounding box center [889, 326] width 472 height 17
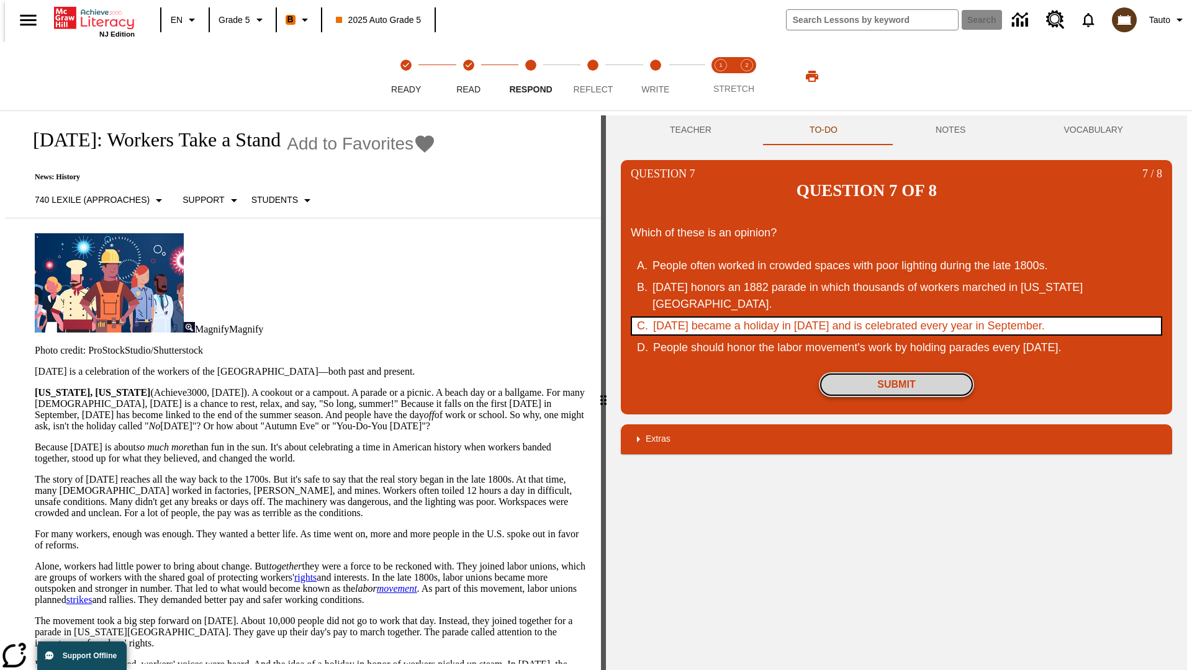
click at [896, 372] on button "Submit" at bounding box center [896, 384] width 155 height 25
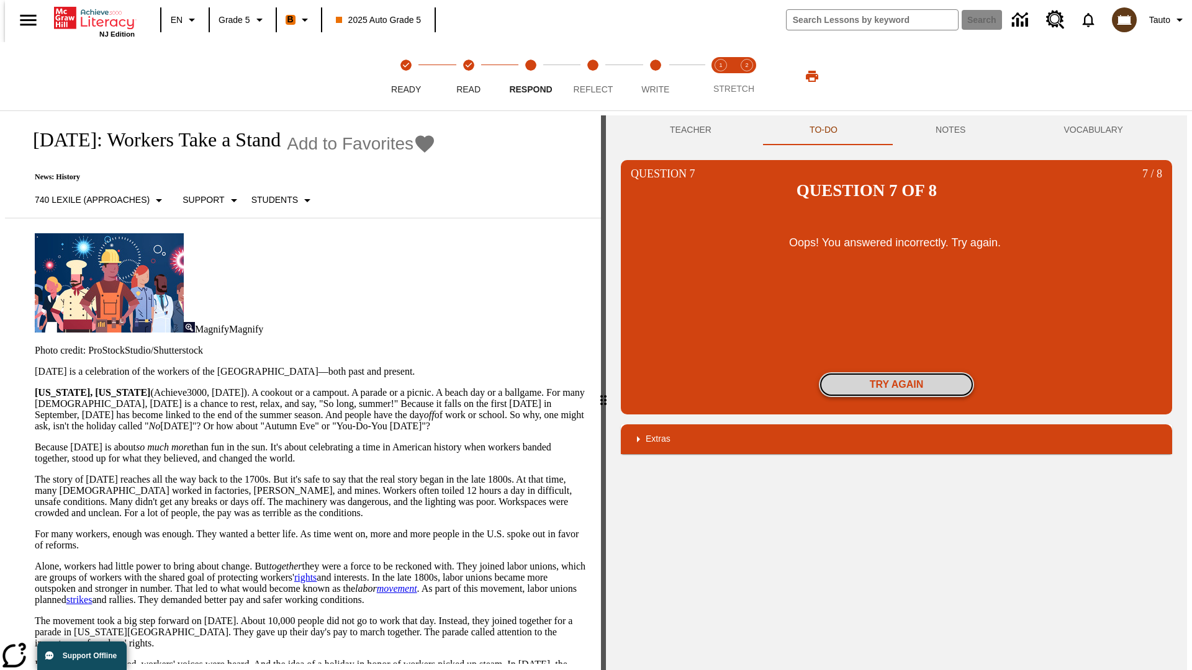
click at [896, 372] on button "Try again" at bounding box center [896, 384] width 155 height 25
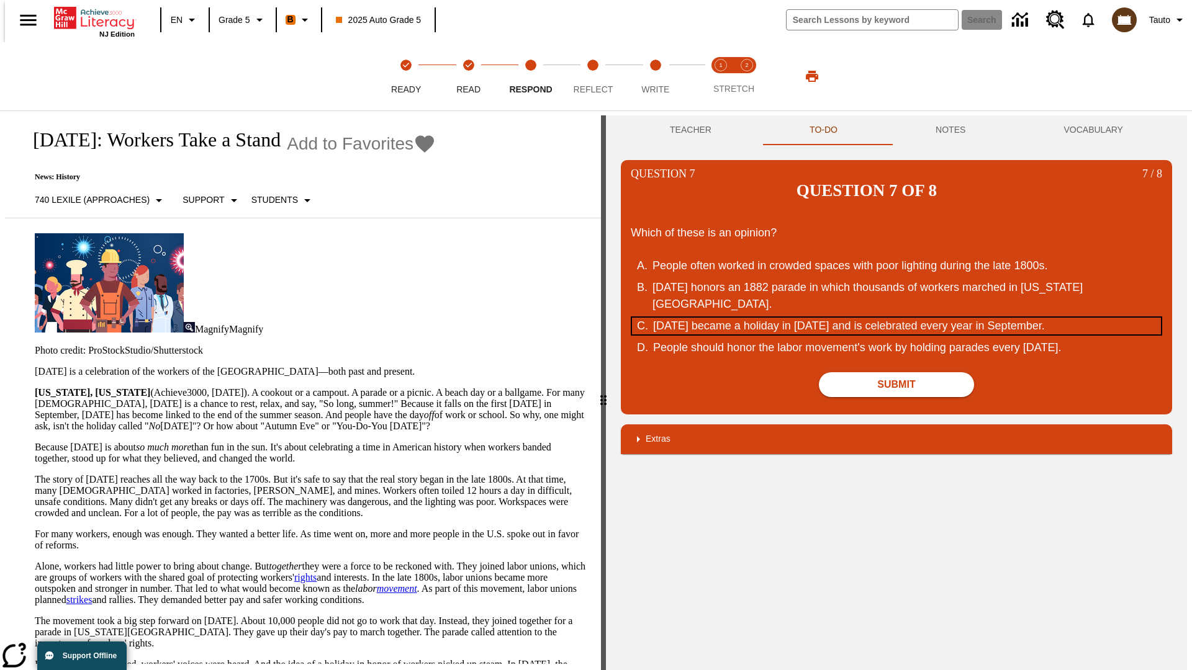
click at [896, 318] on div "[DATE] became a holiday in [DATE] and is celebrated every year in September." at bounding box center [889, 326] width 472 height 17
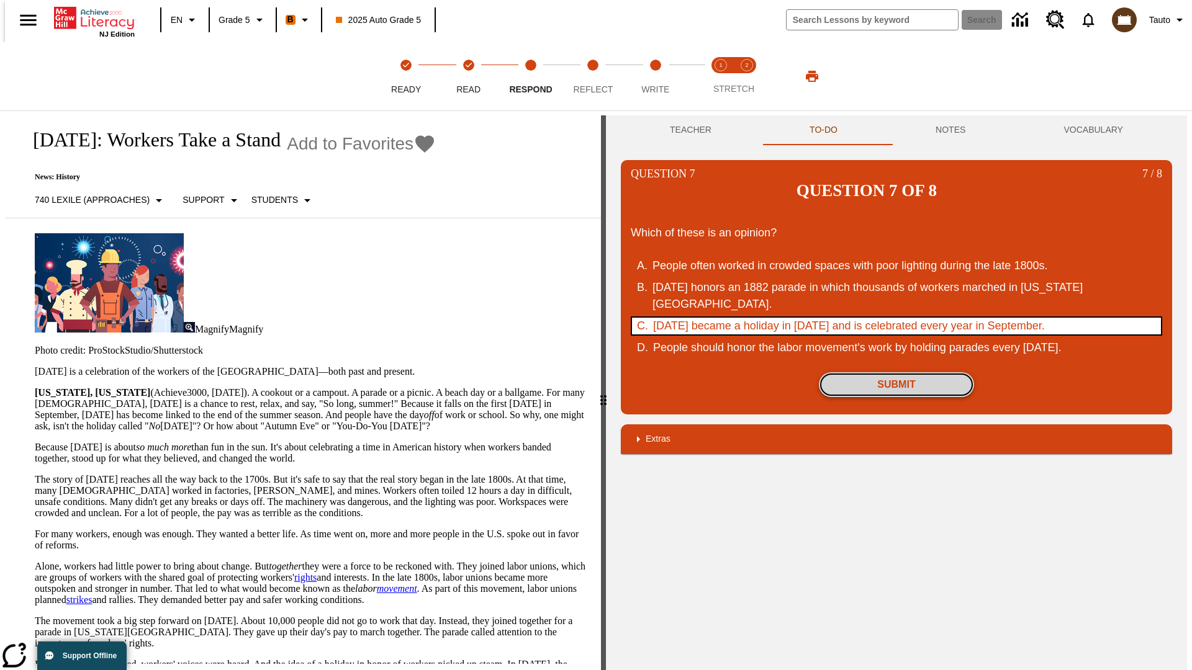
click at [896, 372] on button "Submit" at bounding box center [896, 384] width 155 height 25
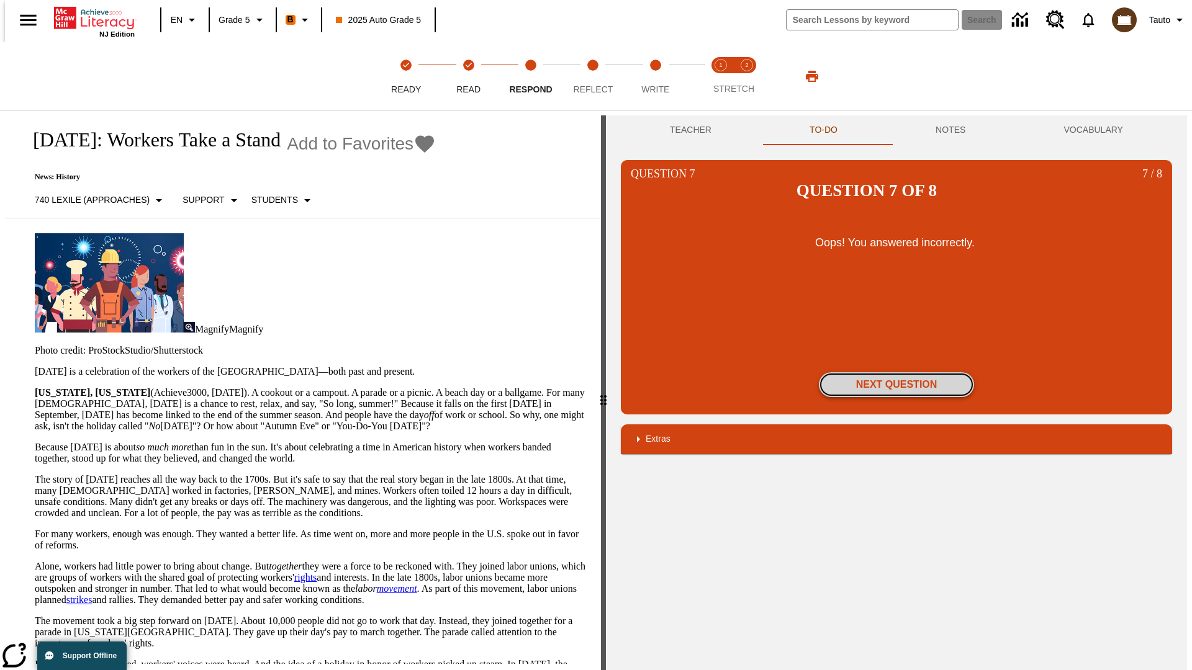
click at [896, 372] on button "Next Question" at bounding box center [896, 384] width 155 height 25
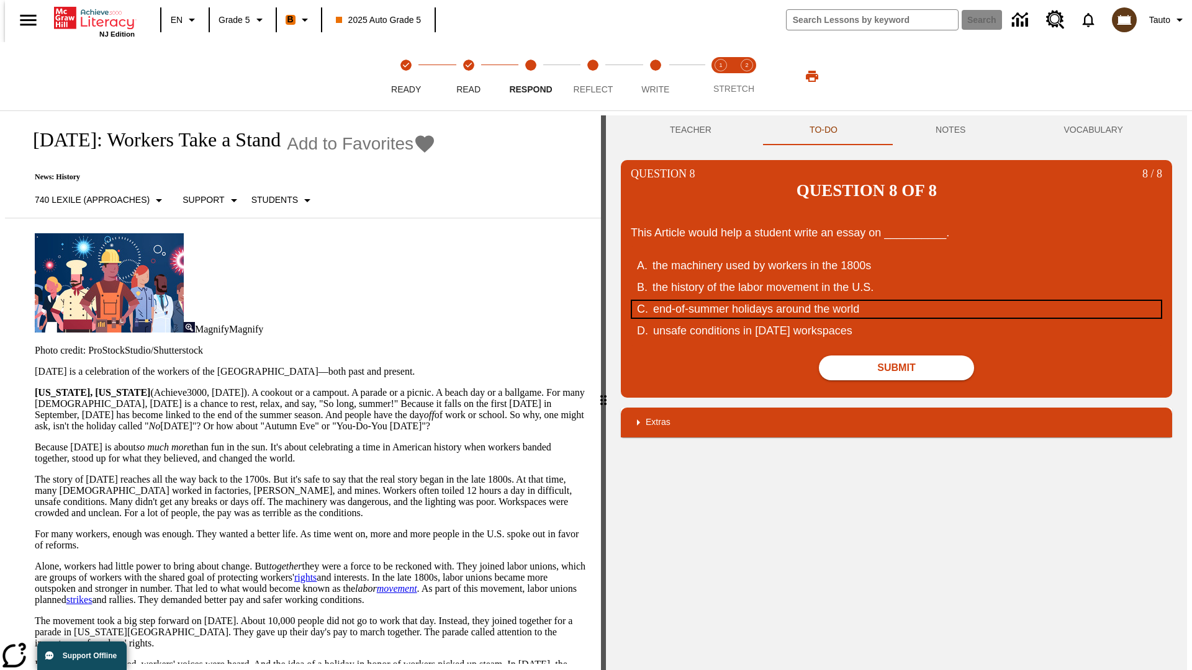
click at [896, 301] on div "end-of-summer holidays around the world" at bounding box center [889, 309] width 472 height 17
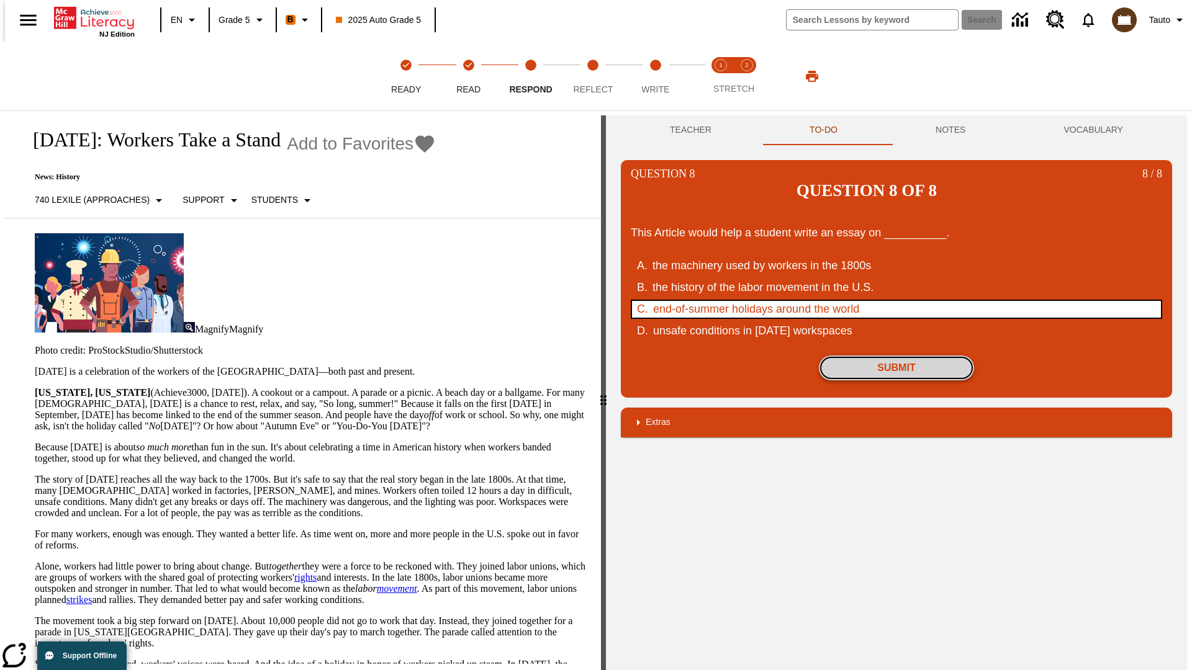
click at [896, 356] on button "Submit" at bounding box center [896, 368] width 155 height 25
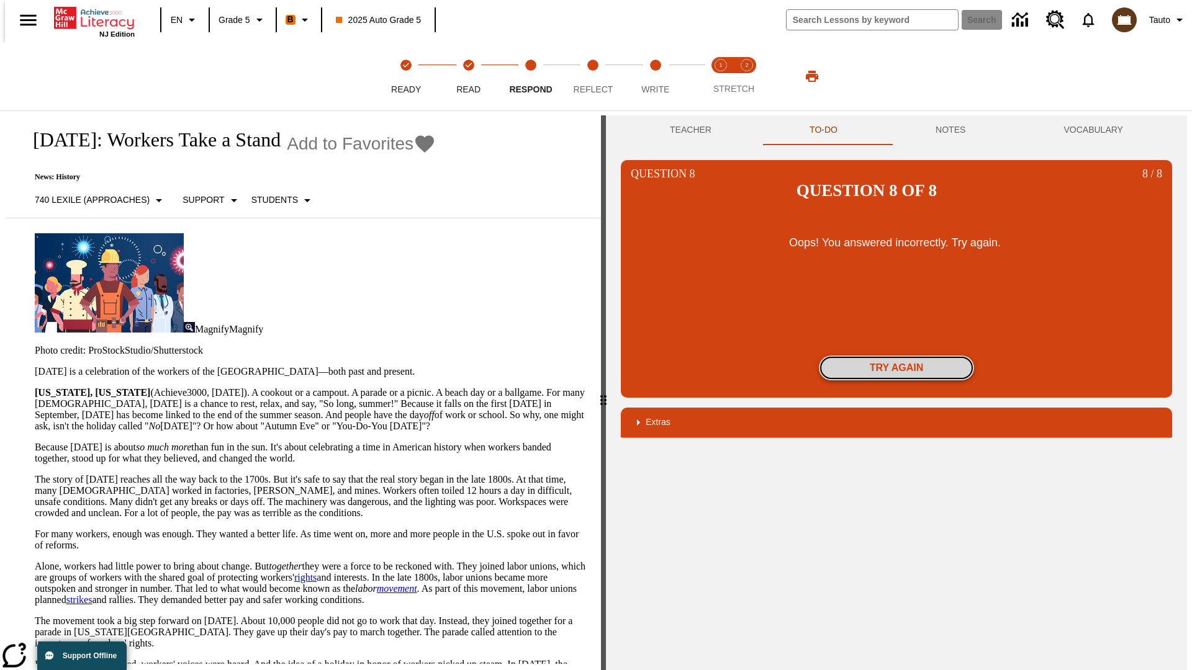
click at [896, 356] on button "Try again" at bounding box center [896, 368] width 155 height 25
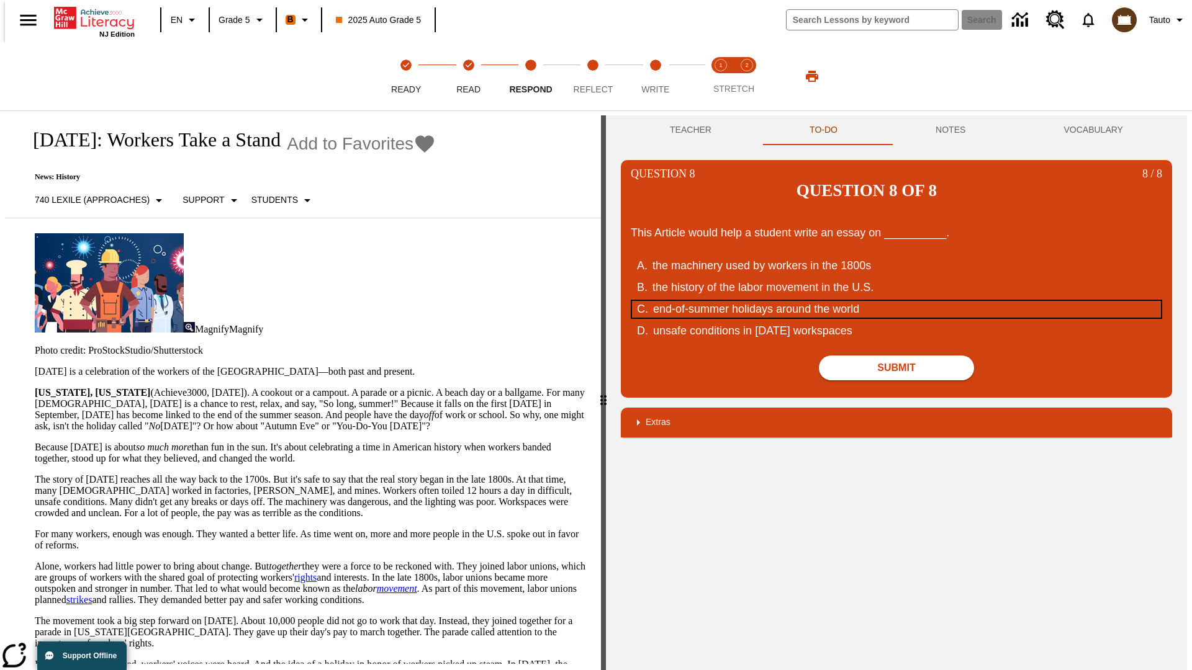
click at [896, 301] on div "end-of-summer holidays around the world" at bounding box center [889, 309] width 472 height 17
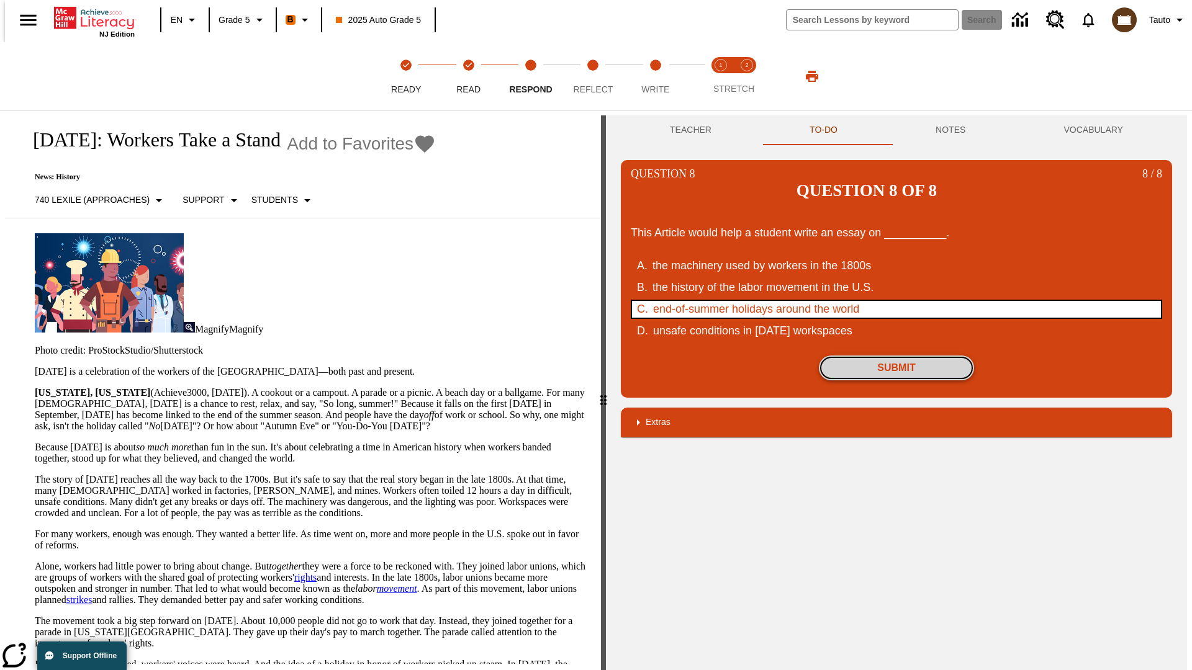
click at [896, 356] on button "Submit" at bounding box center [896, 368] width 155 height 25
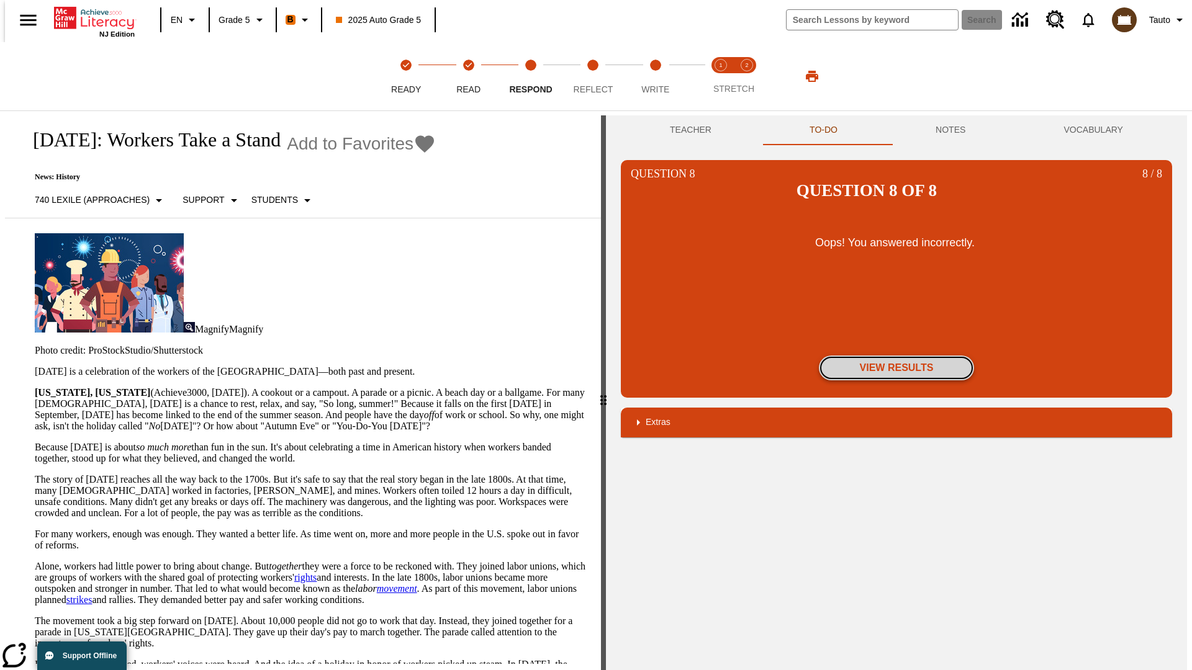
click at [896, 356] on button "View Results" at bounding box center [896, 368] width 155 height 25
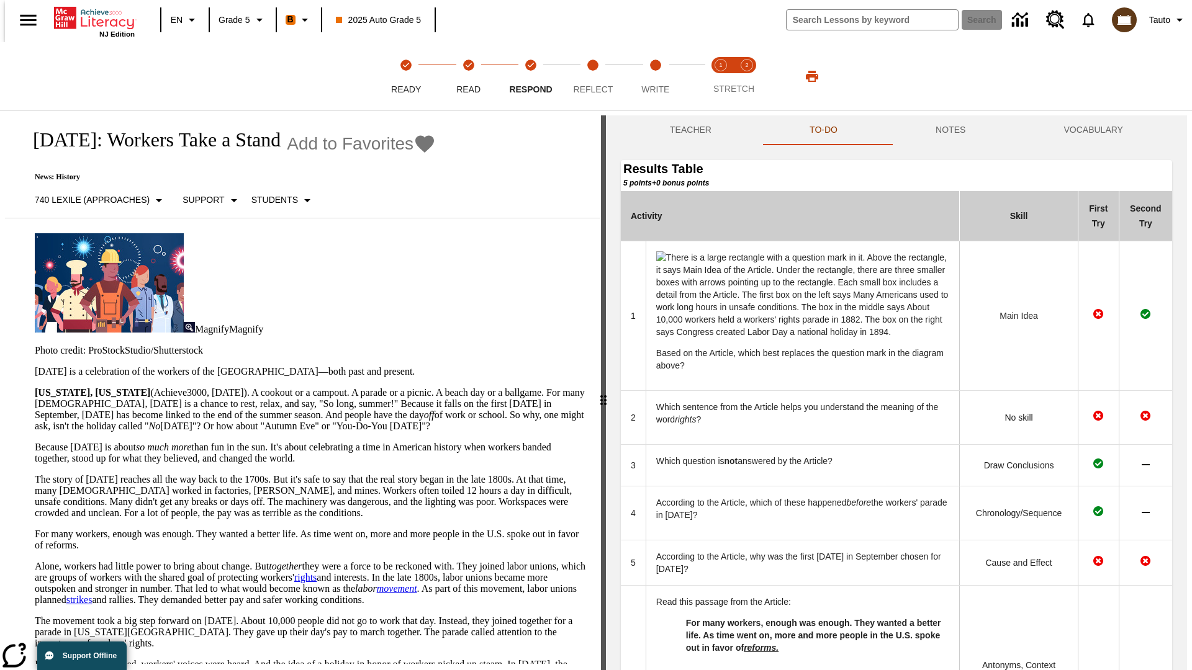
scroll to position [442, 0]
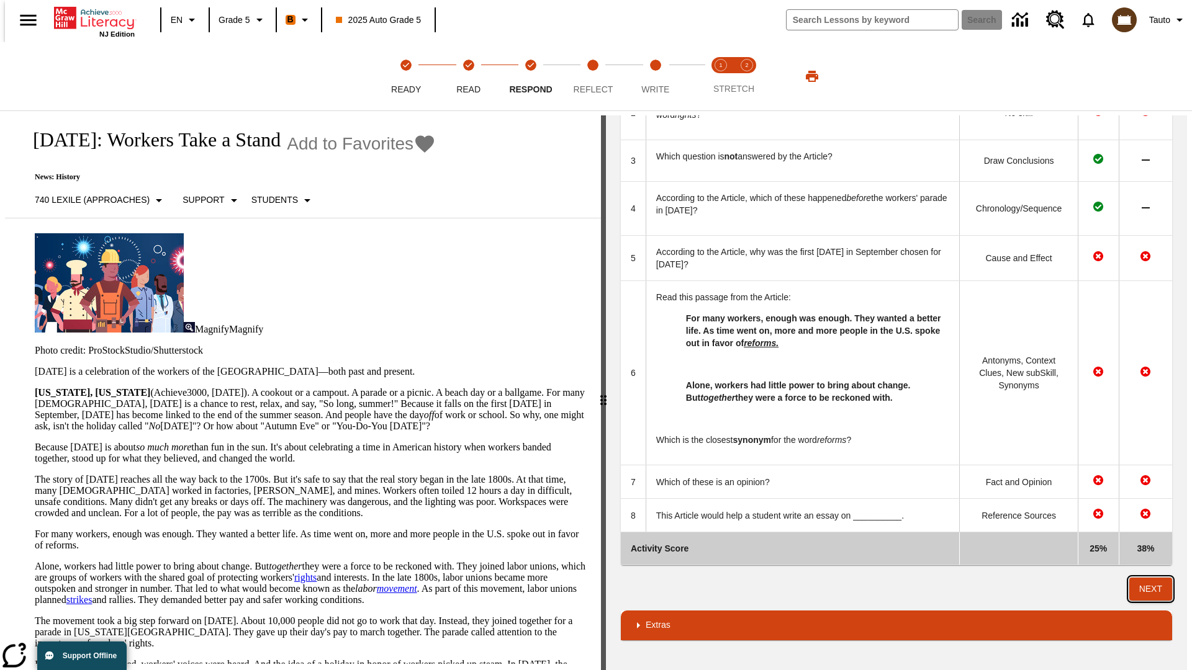
click at [1156, 589] on button "Next" at bounding box center [1150, 589] width 43 height 23
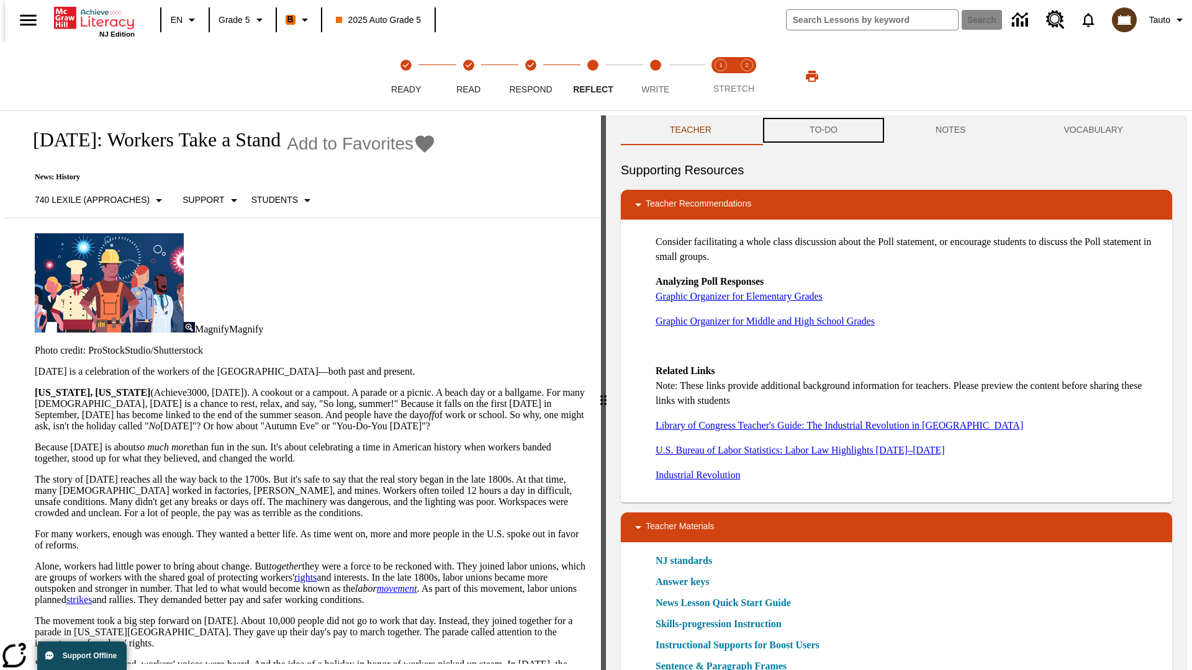
click at [823, 130] on button "TO-DO" at bounding box center [824, 130] width 126 height 30
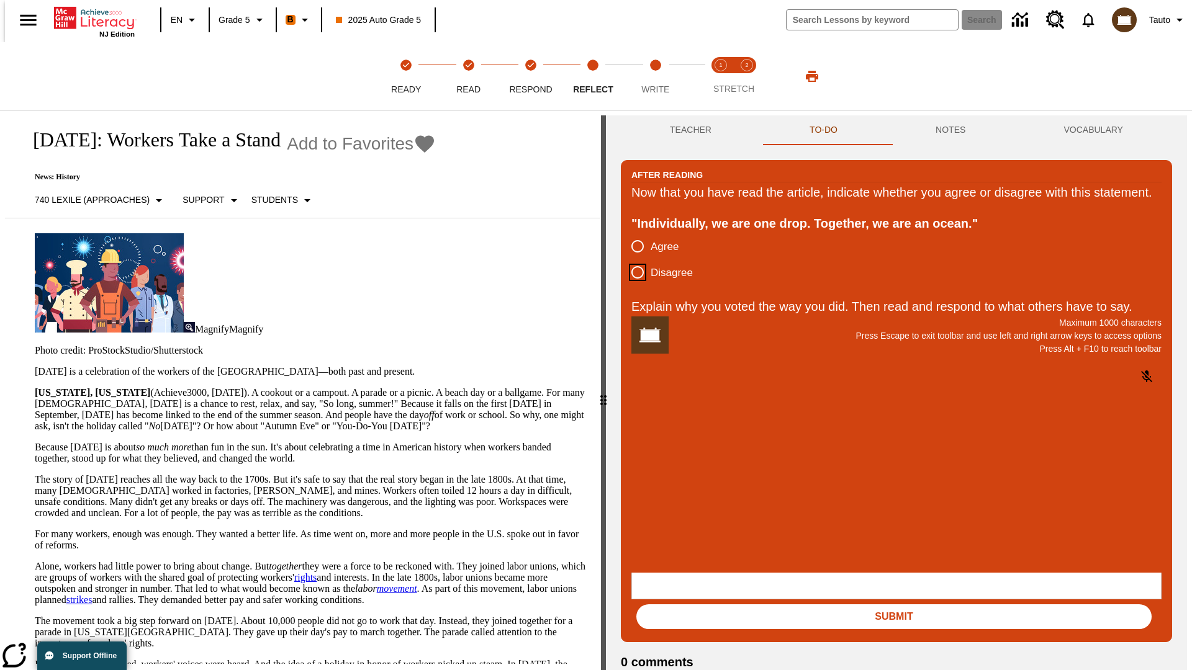
click at [633, 286] on input "Disagree" at bounding box center [638, 273] width 26 height 26
radio input "true"
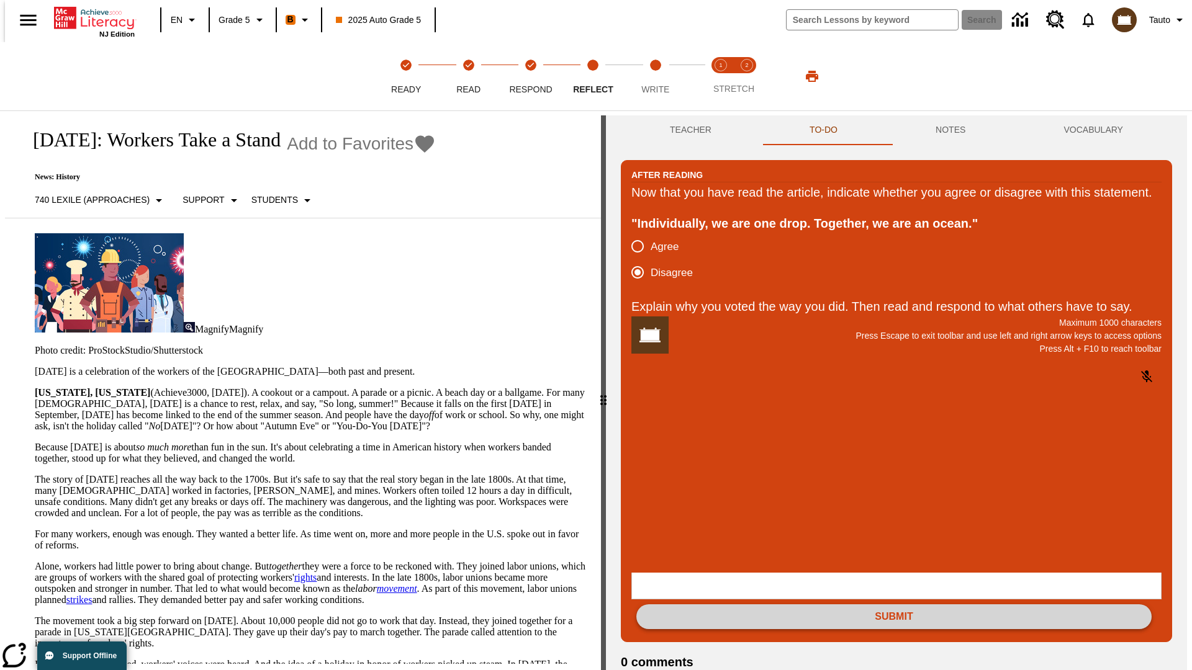
click at [894, 605] on button "Submit" at bounding box center [893, 617] width 515 height 25
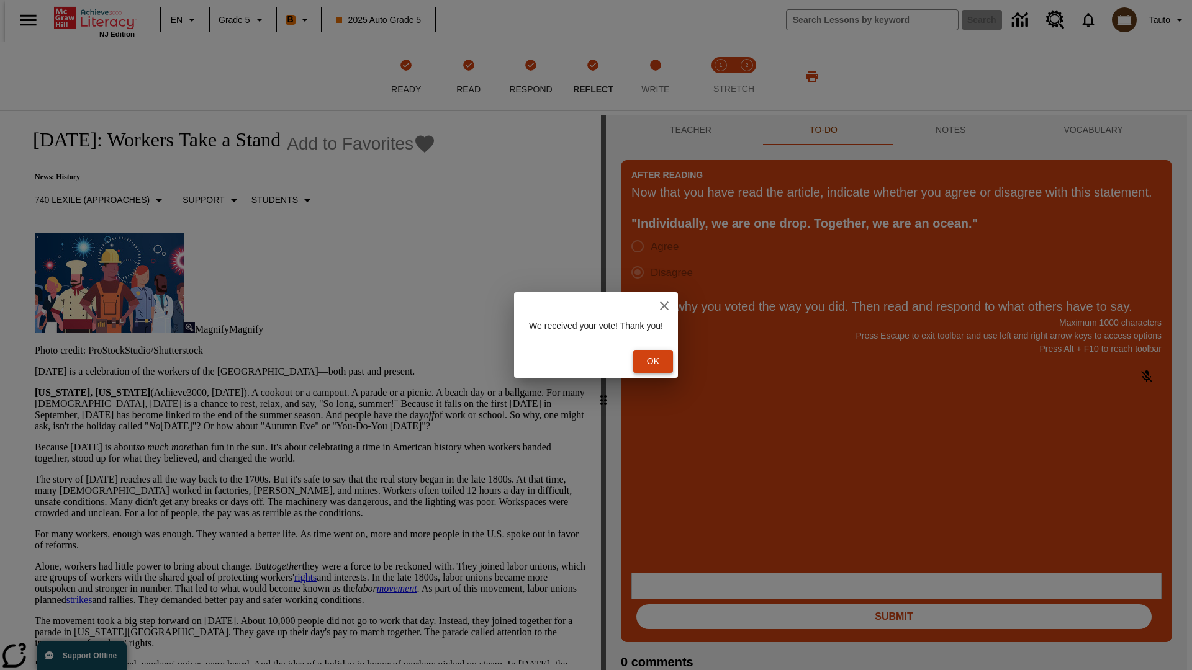
click at [659, 361] on button "Ok" at bounding box center [653, 361] width 40 height 23
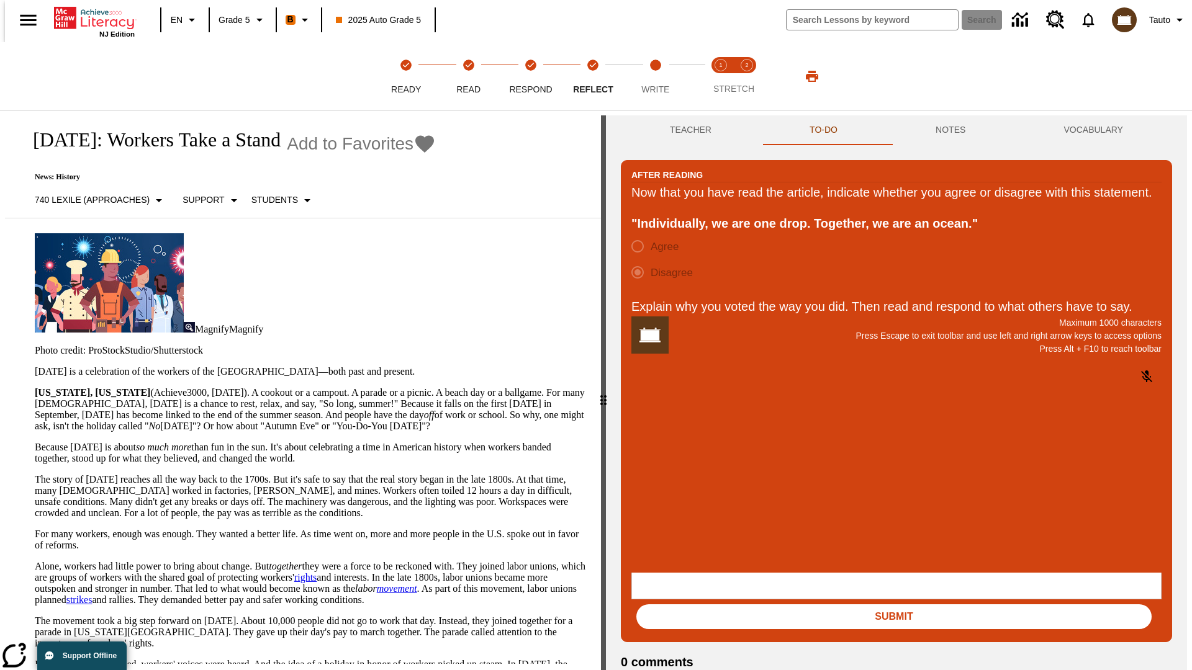
scroll to position [19, 0]
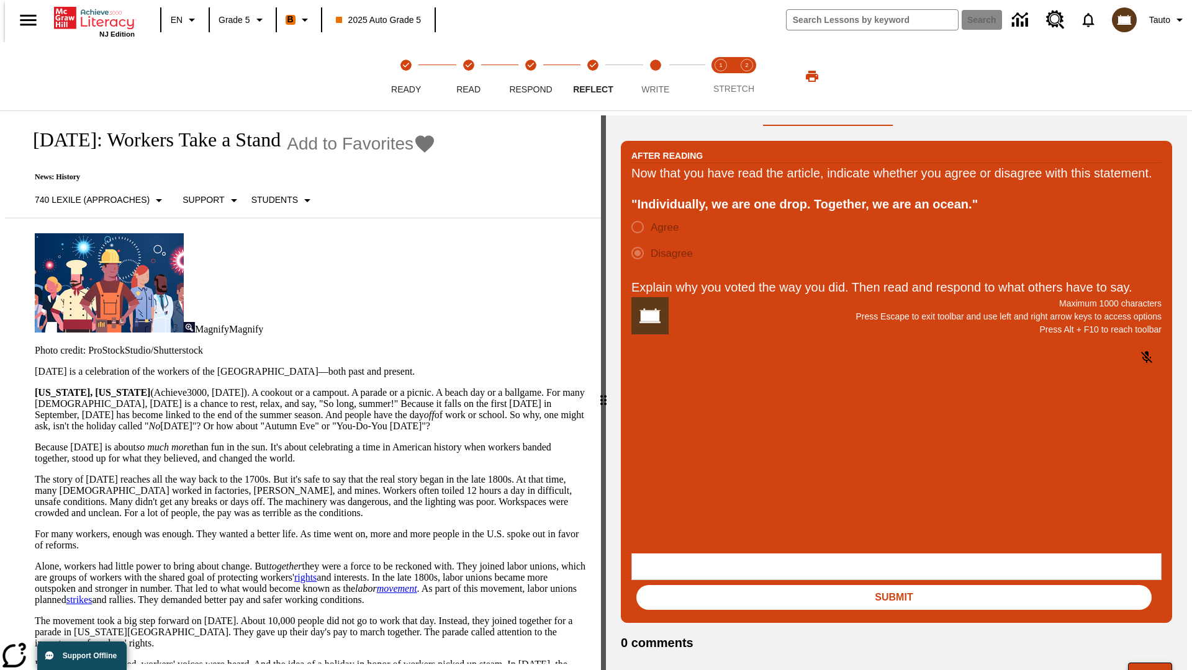
click at [1155, 663] on button "Next" at bounding box center [1150, 675] width 44 height 24
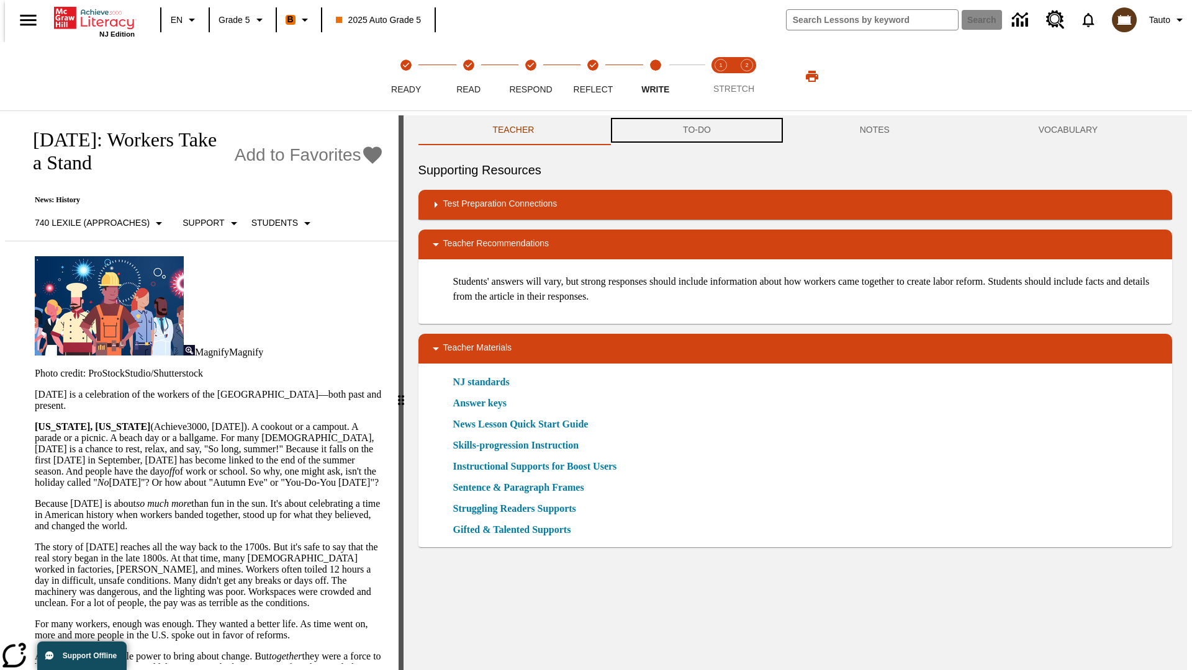
scroll to position [1, 0]
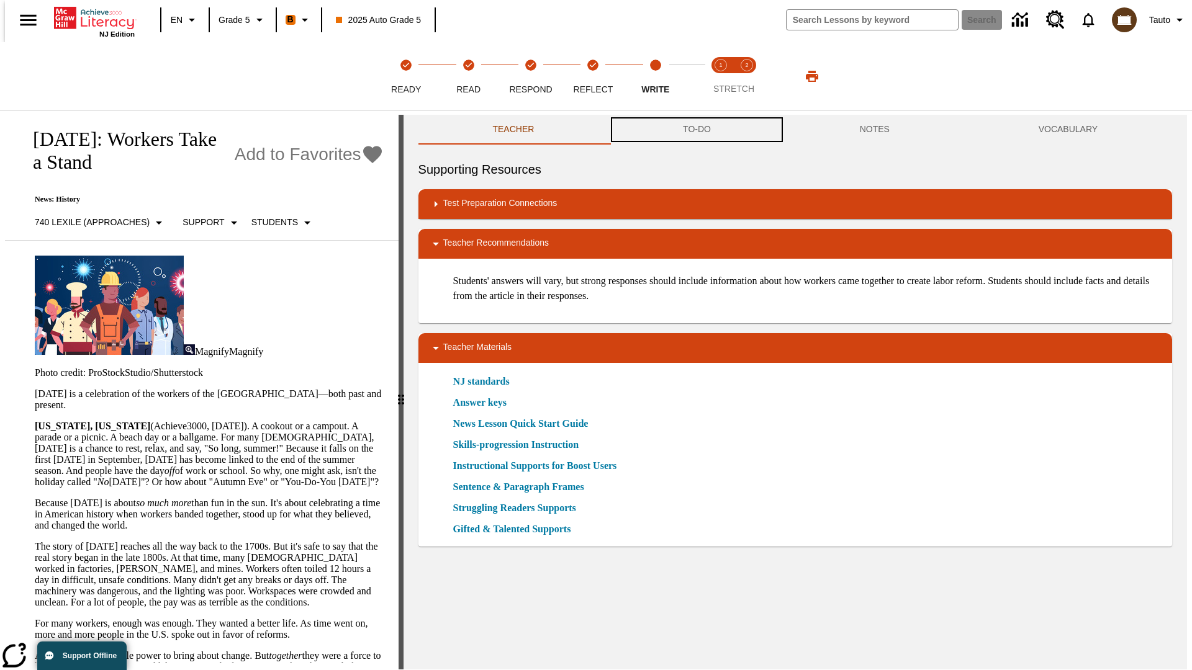
click at [696, 130] on button "TO-DO" at bounding box center [696, 130] width 177 height 30
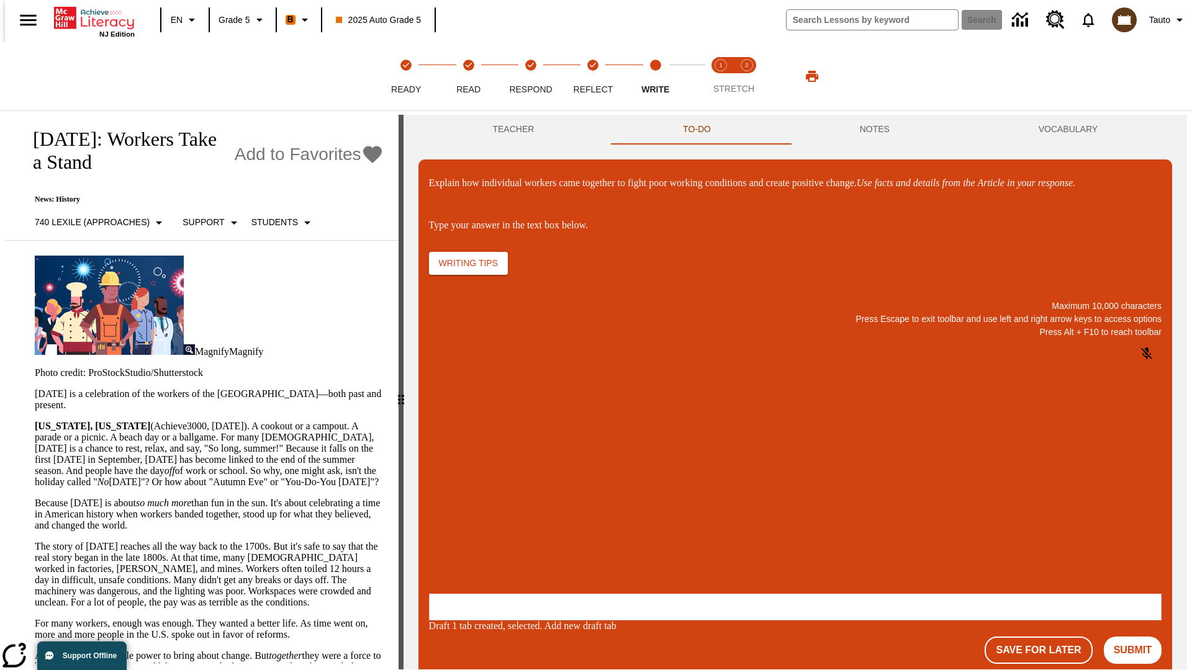
scroll to position [0, 0]
click at [610, 515] on p "\a\9Explain how individual workers came together to fight poor working conditio…" at bounding box center [521, 513] width 176 height 11
